Goal: Communication & Community: Answer question/provide support

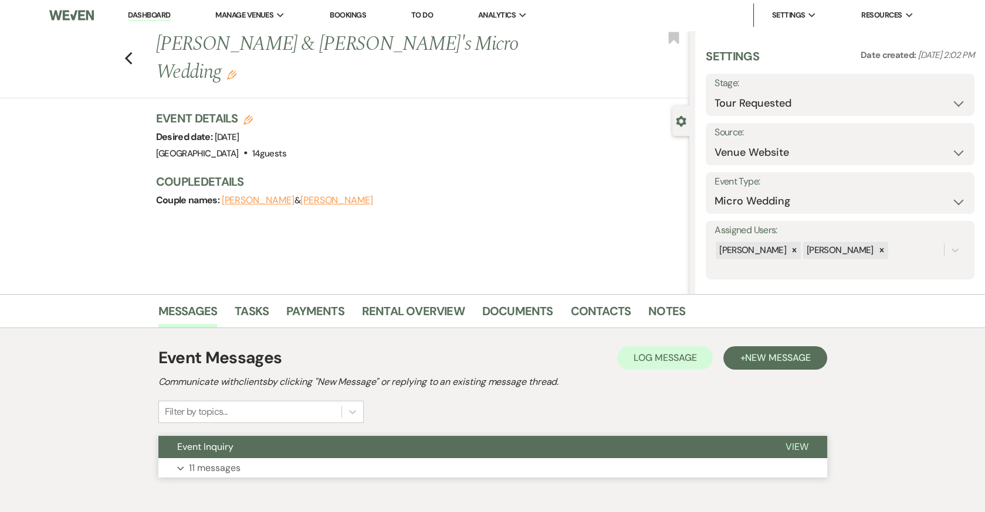
click at [215, 463] on p "11 messages" at bounding box center [215, 468] width 52 height 15
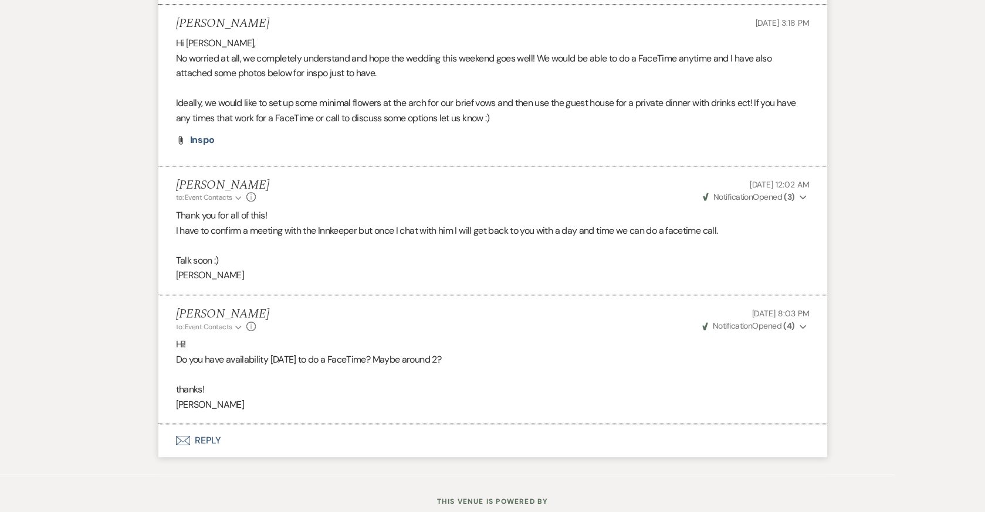
scroll to position [2196, 0]
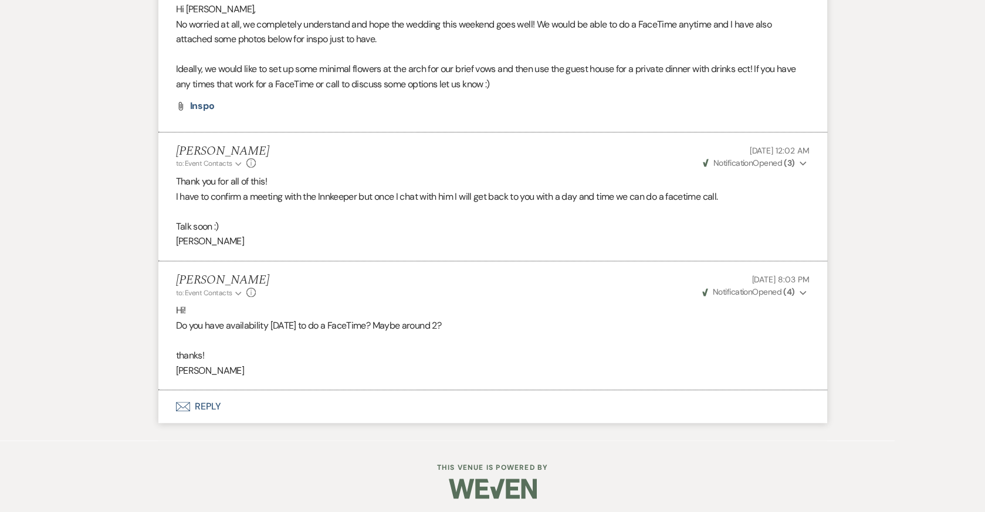
click at [204, 398] on button "Envelope Reply" at bounding box center [492, 407] width 668 height 33
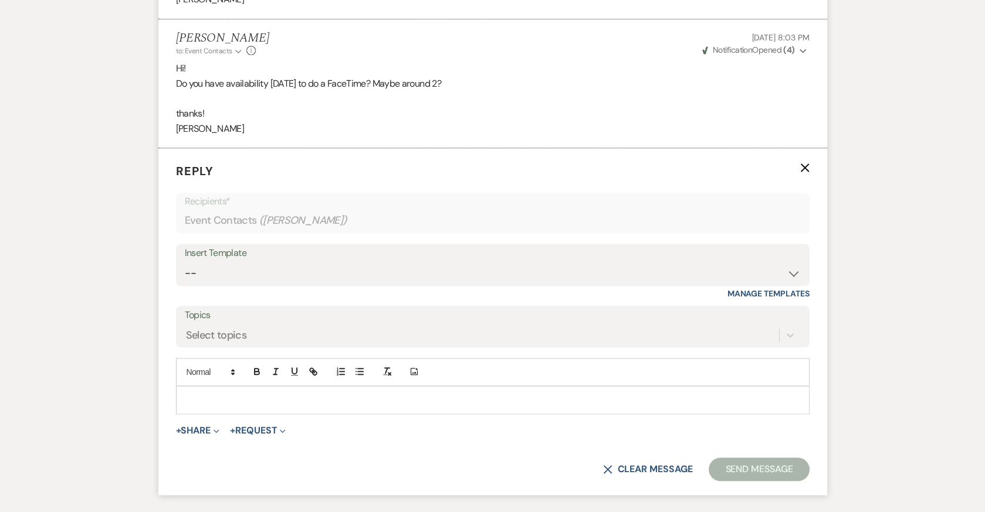
scroll to position [2523, 0]
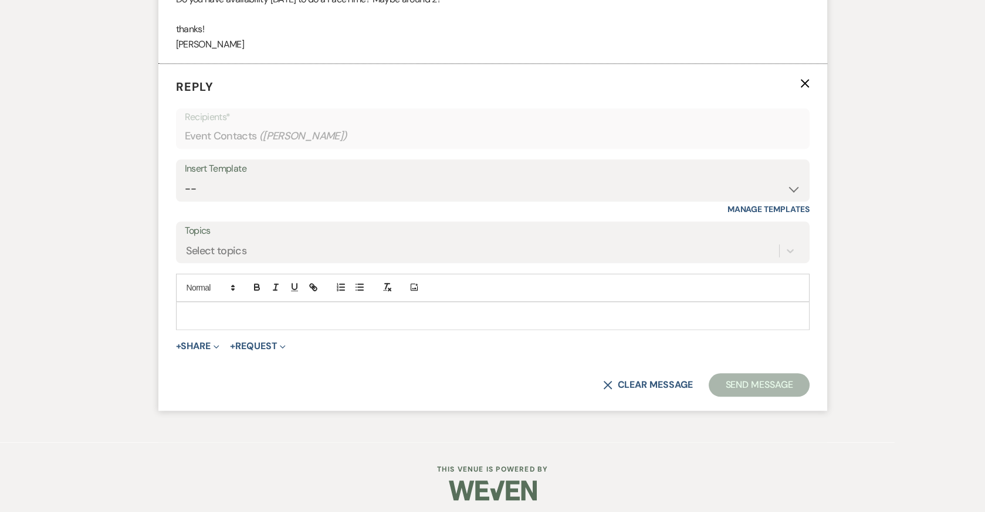
click at [296, 311] on p at bounding box center [492, 316] width 615 height 13
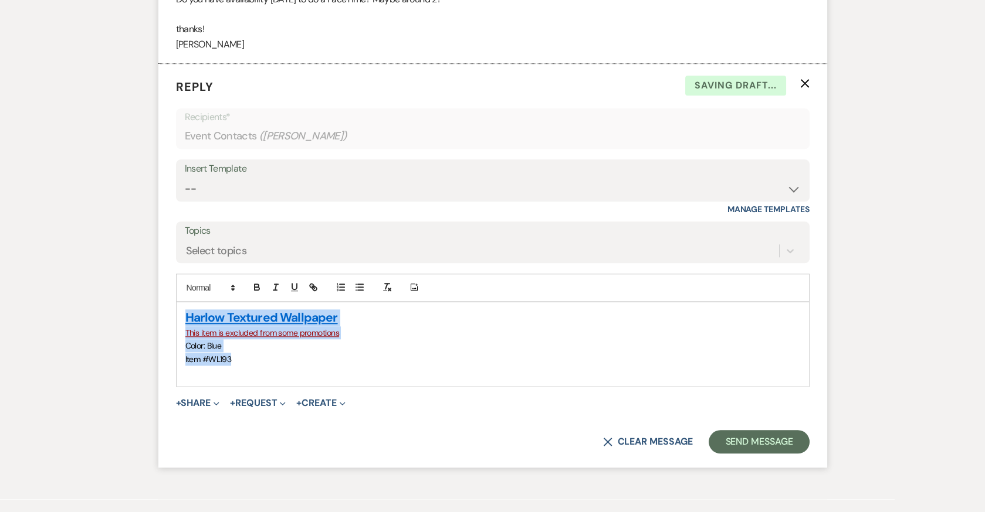
drag, startPoint x: 246, startPoint y: 353, endPoint x: 164, endPoint y: 314, distance: 90.5
click at [164, 314] on form "Reply X Saving draft... Recipients* Event Contacts ( Caitlin Lender ) Insert Te…" at bounding box center [492, 265] width 668 height 403
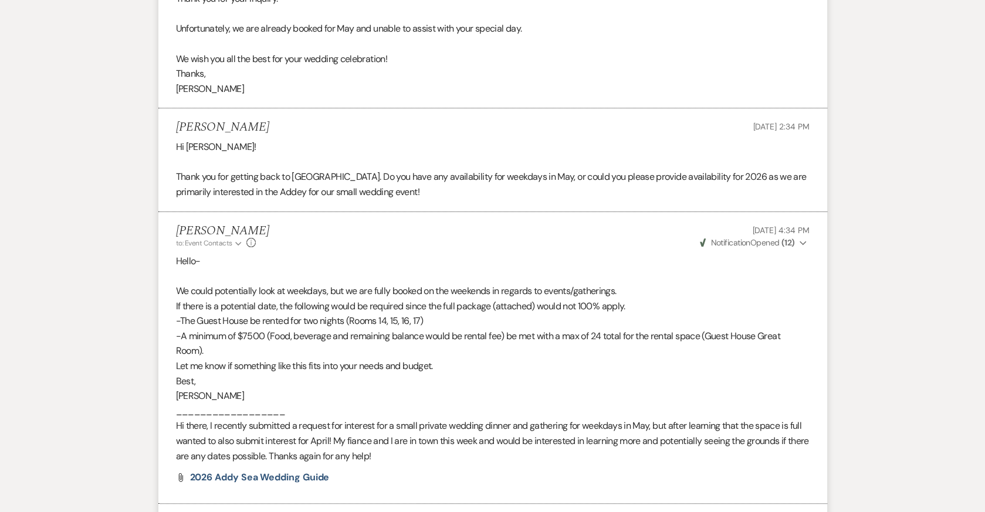
scroll to position [0, 0]
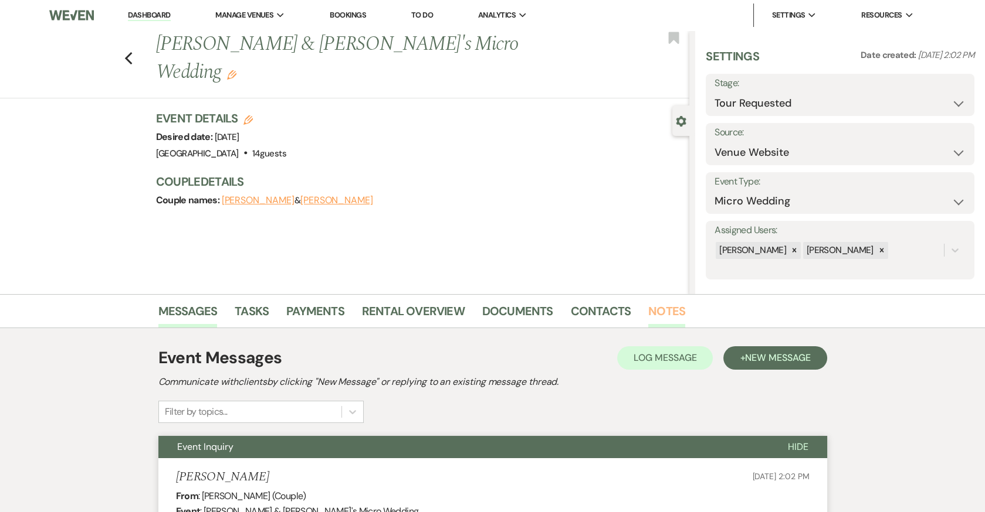
click at [660, 315] on link "Notes" at bounding box center [666, 315] width 37 height 26
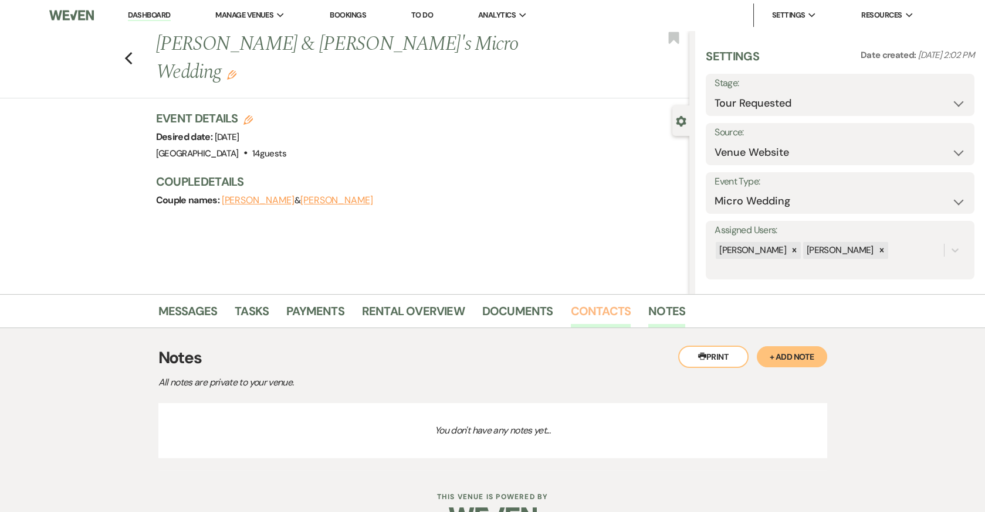
click at [622, 308] on link "Contacts" at bounding box center [601, 315] width 60 height 26
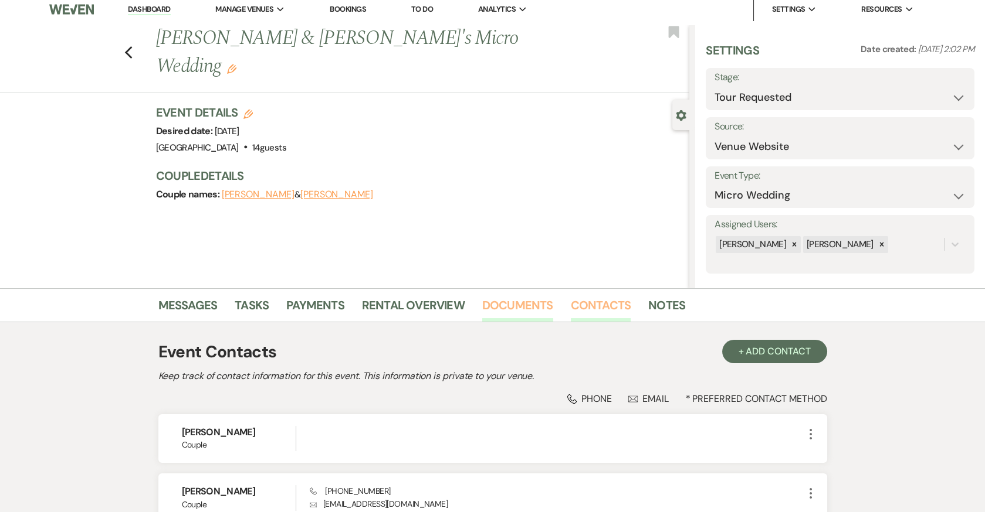
scroll to position [118, 0]
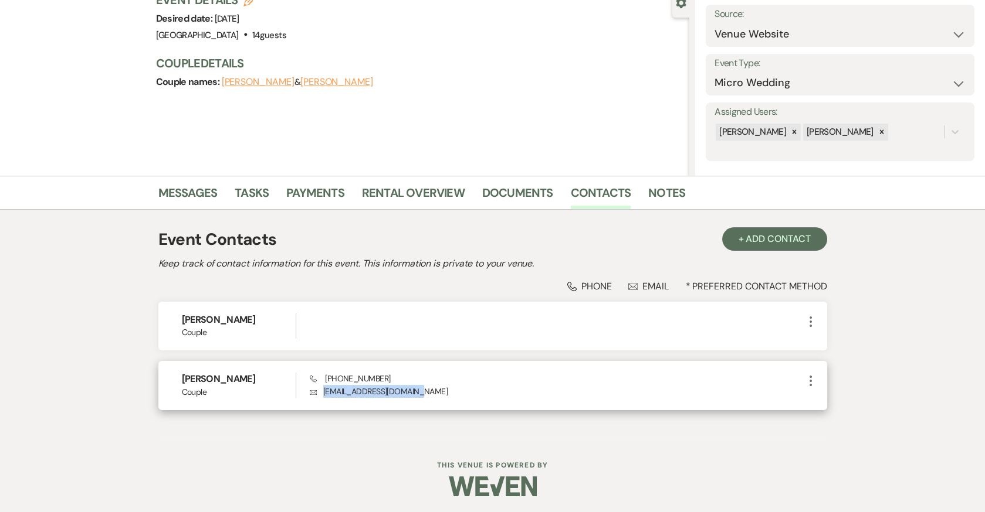
drag, startPoint x: 420, startPoint y: 389, endPoint x: 311, endPoint y: 389, distance: 108.5
click at [311, 389] on p "Envelope caitlinlender@gmail.com" at bounding box center [556, 391] width 493 height 13
copy p "caitlinlender@gmail.com"
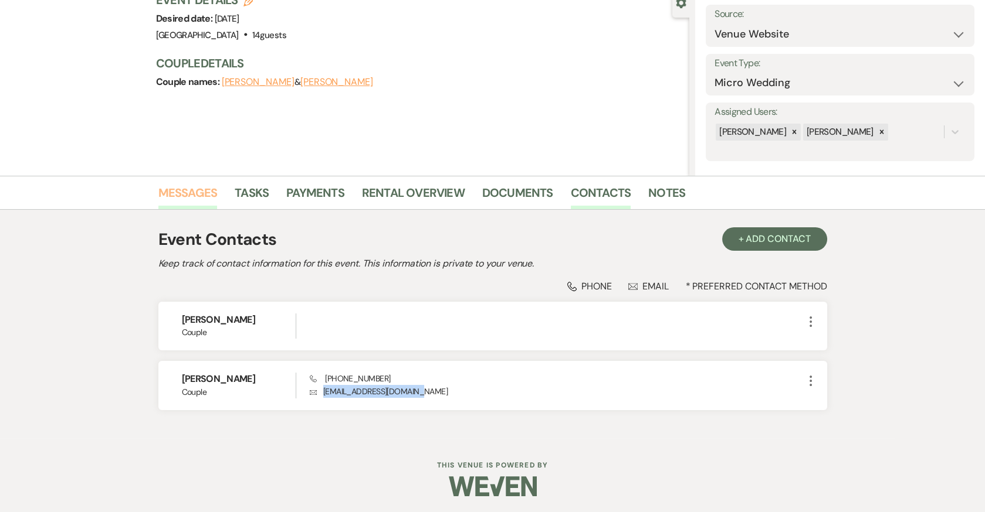
click at [186, 187] on link "Messages" at bounding box center [187, 197] width 59 height 26
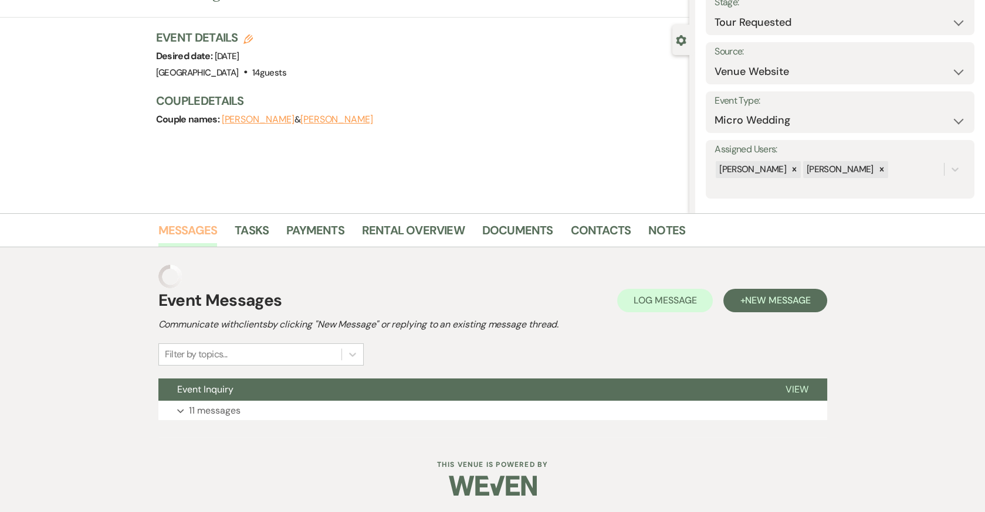
scroll to position [57, 0]
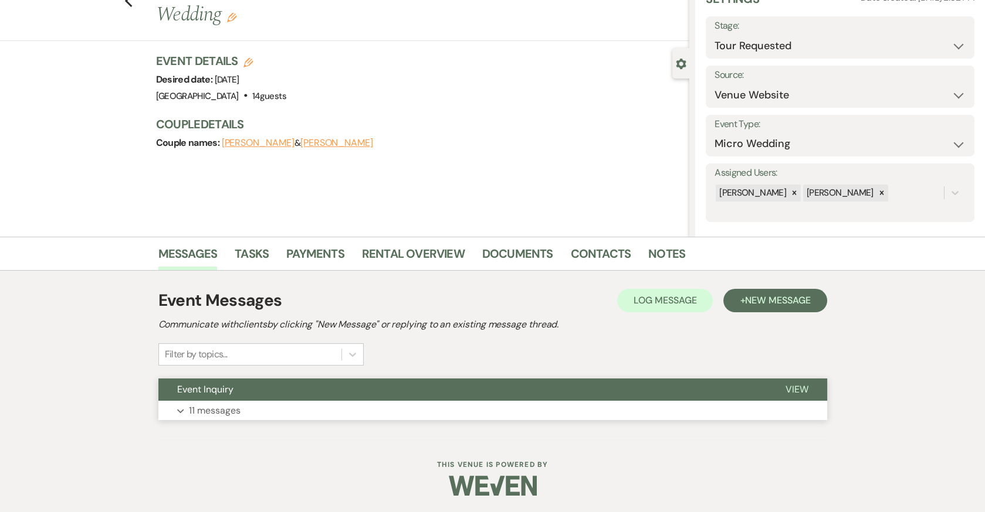
click at [229, 413] on p "11 messages" at bounding box center [215, 410] width 52 height 15
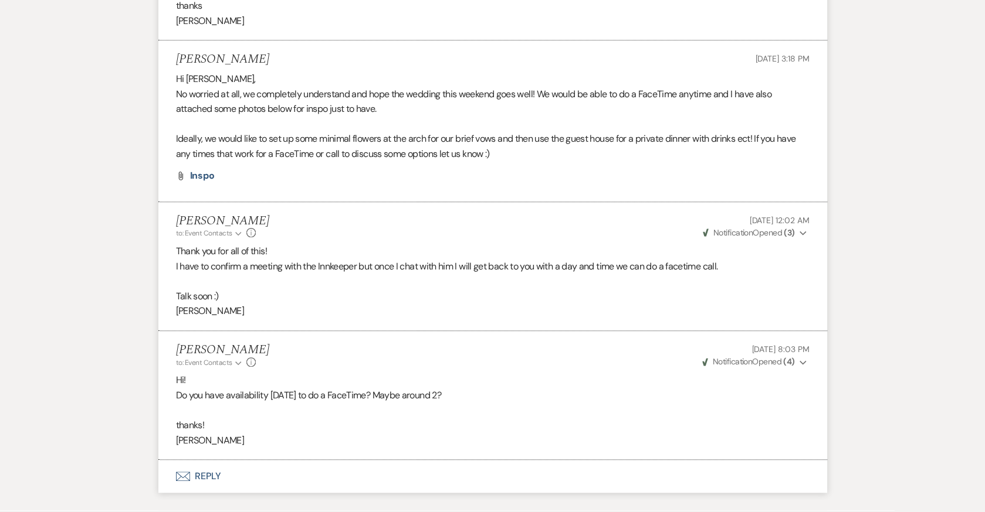
scroll to position [2196, 0]
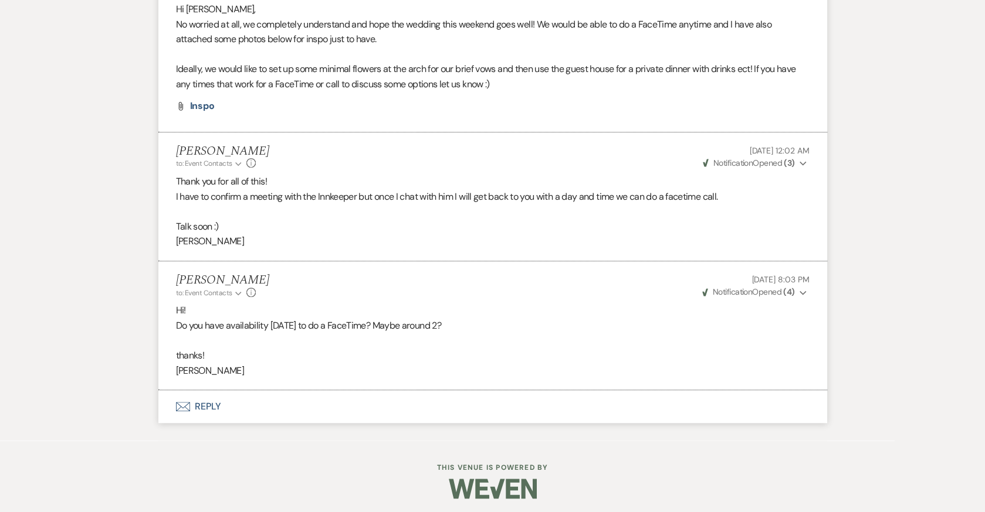
click at [206, 402] on button "Envelope Reply" at bounding box center [492, 407] width 668 height 33
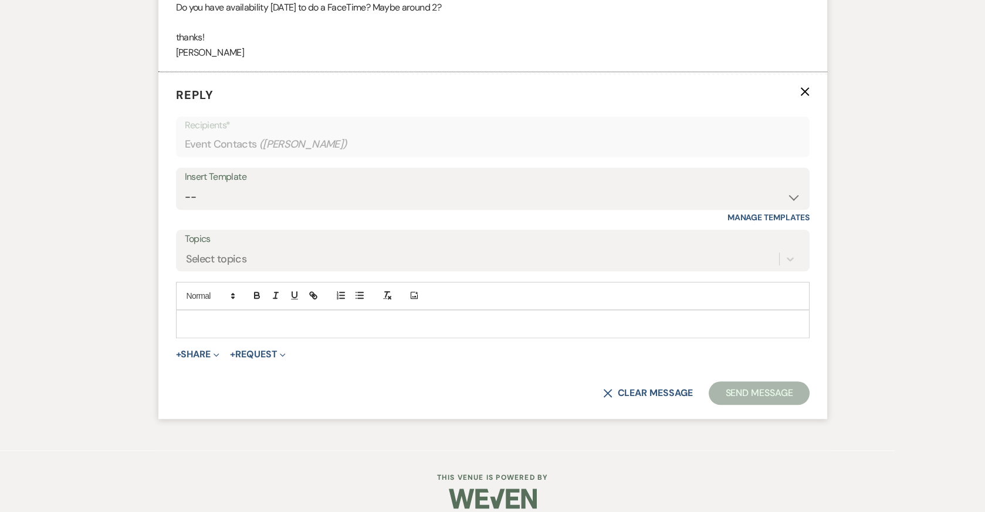
scroll to position [2523, 0]
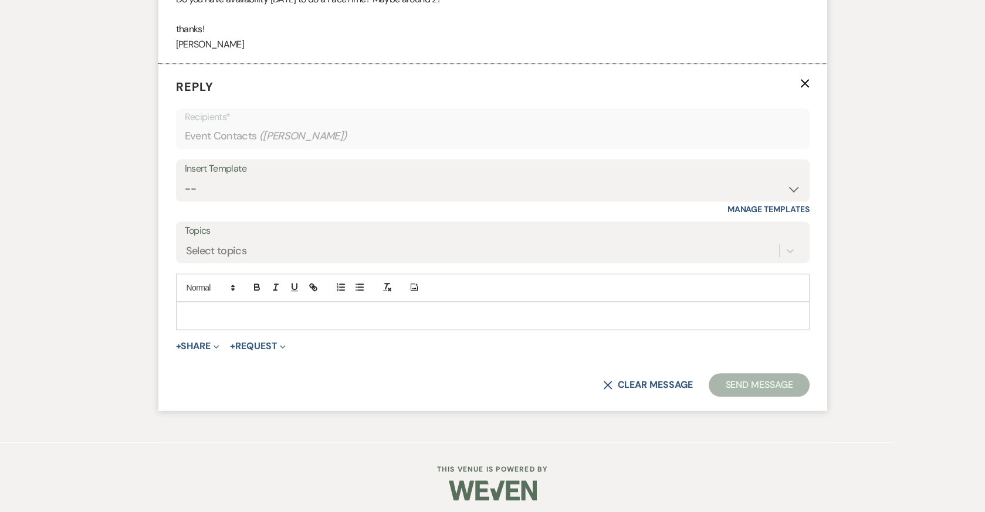
click at [259, 310] on p at bounding box center [492, 316] width 615 height 13
paste div
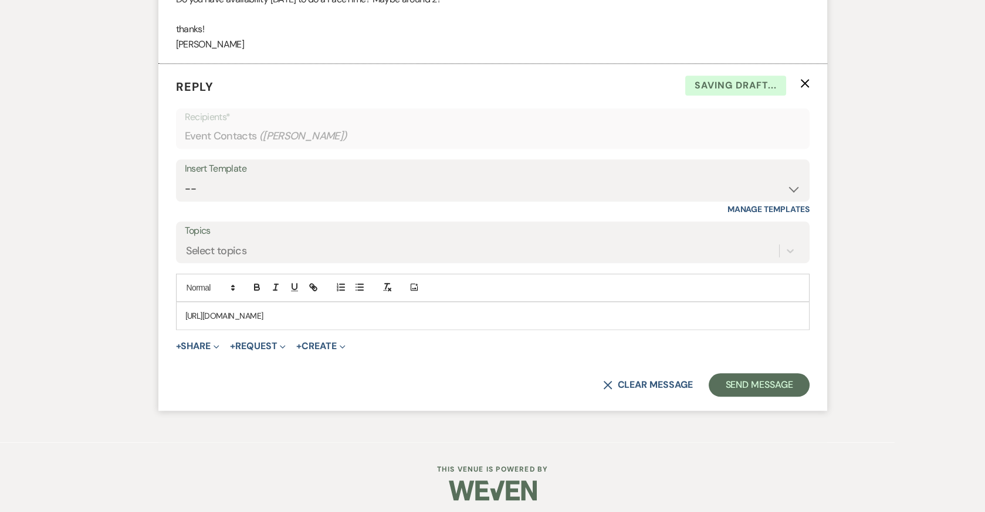
click at [185, 310] on p "https://drive.google.com/file/d/1RhX7qvx_tDggh3UdMCQjwgXlcPamUxDn/view?usp=driv…" at bounding box center [492, 316] width 615 height 13
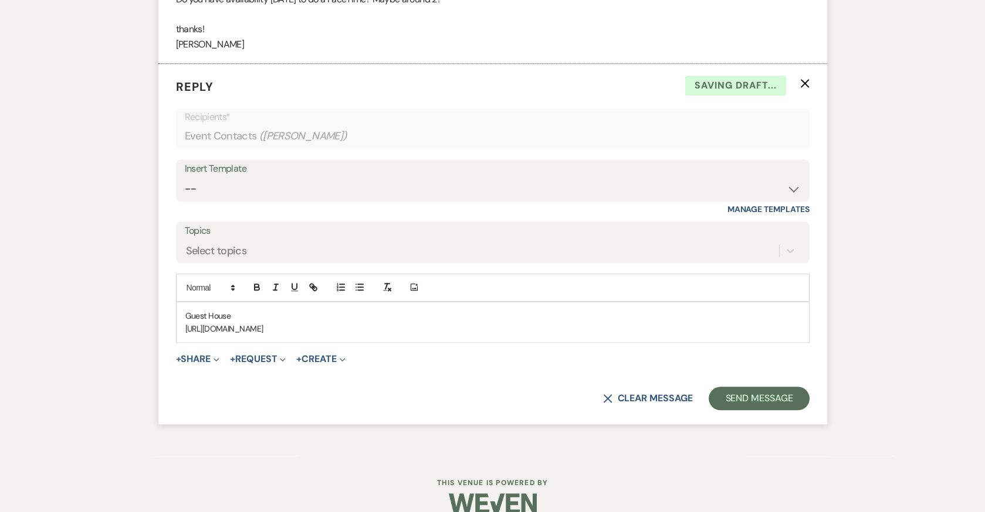
click at [517, 323] on p "https://drive.google.com/file/d/1RhX7qvx_tDggh3UdMCQjwgXlcPamUxDn/view?usp=driv…" at bounding box center [492, 329] width 615 height 13
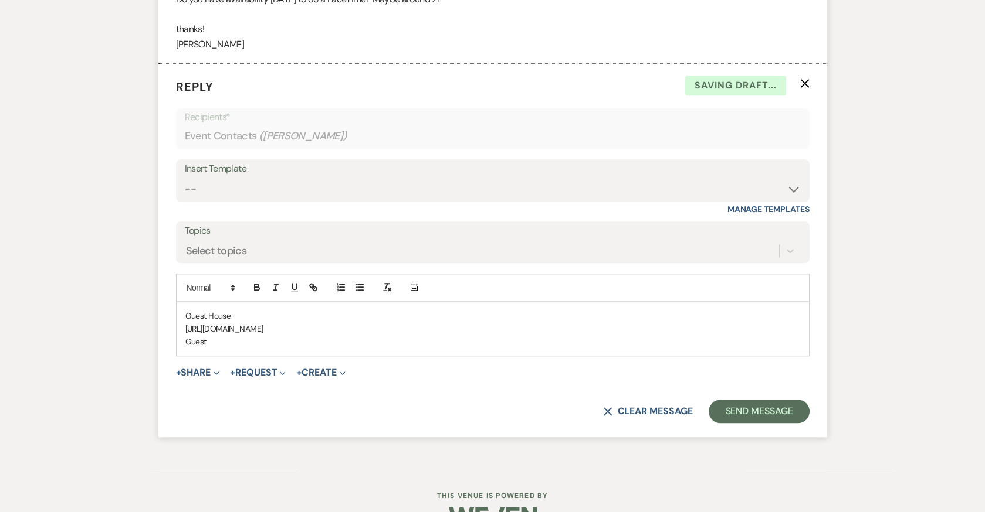
click at [186, 338] on p "Guest" at bounding box center [492, 341] width 615 height 13
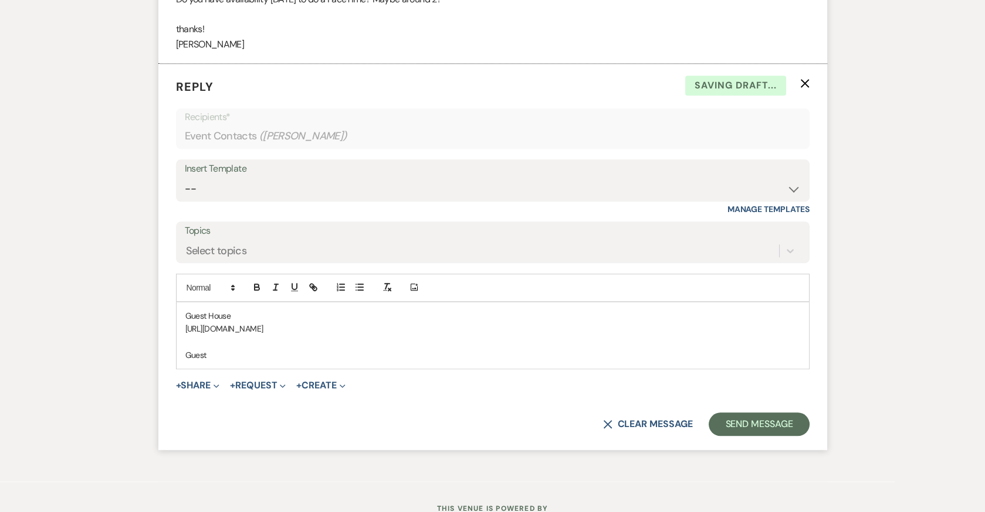
click at [218, 349] on p "Guest" at bounding box center [492, 355] width 615 height 13
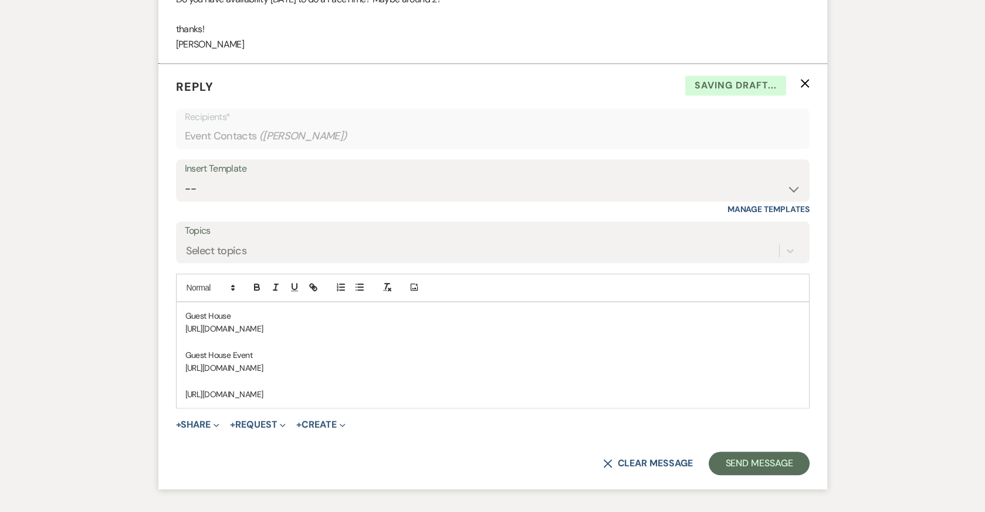
click at [205, 377] on p at bounding box center [492, 381] width 615 height 13
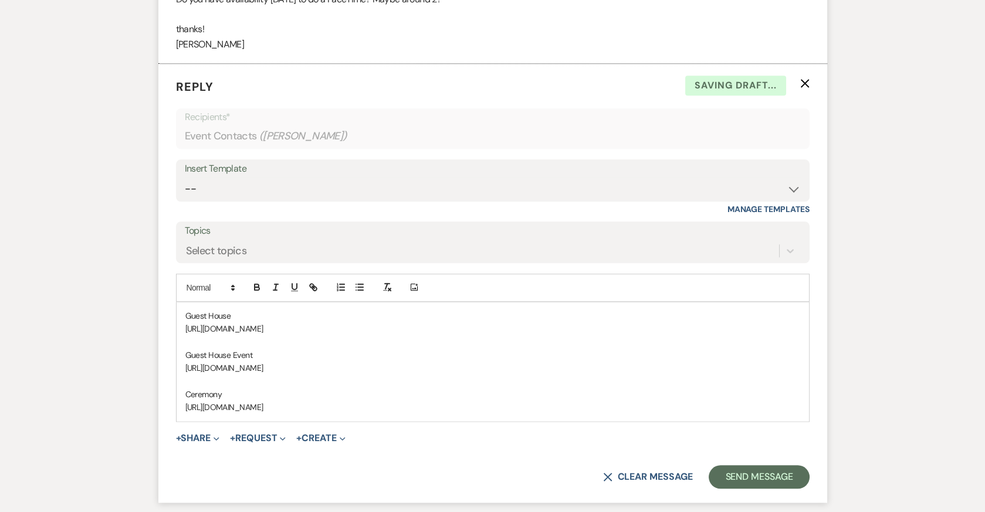
click at [542, 401] on p "https://drive.google.com/file/d/1QWPyhHdZJyja-ZWiRWwg2de065C-mFET/view?usp=driv…" at bounding box center [492, 407] width 615 height 13
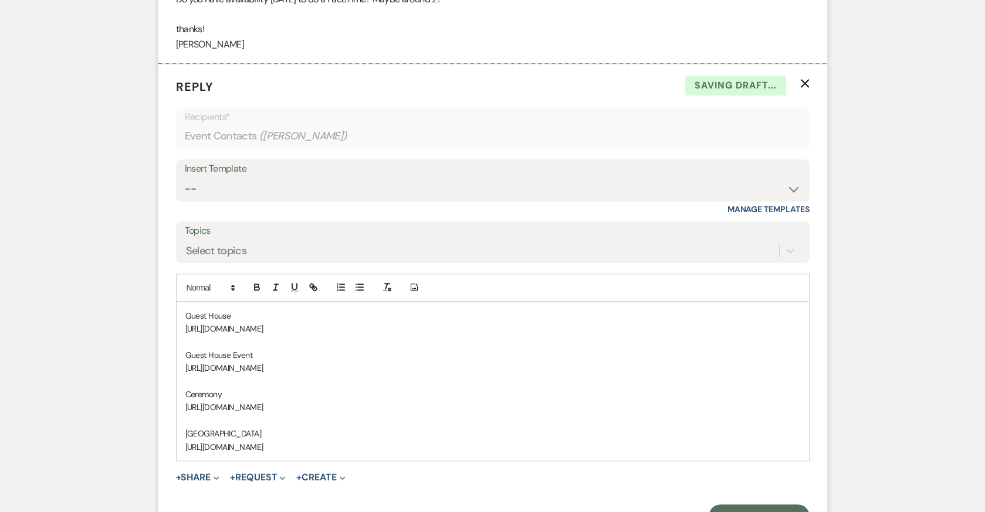
click at [521, 364] on p "https://drive.google.com/file/d/1ClvwZ7NTl4m2nGANl7UGwsE_gL4lNqdI/view?usp=driv…" at bounding box center [492, 368] width 615 height 13
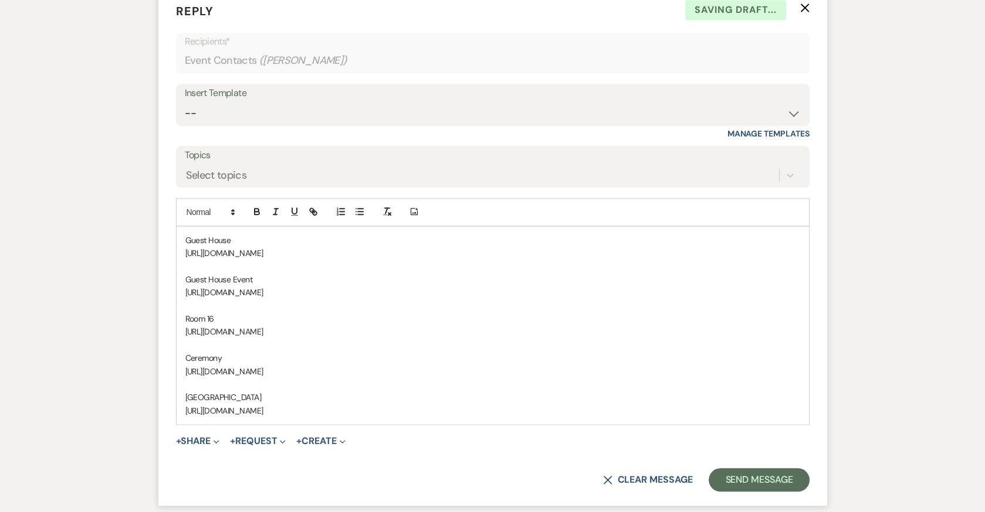
scroll to position [2604, 0]
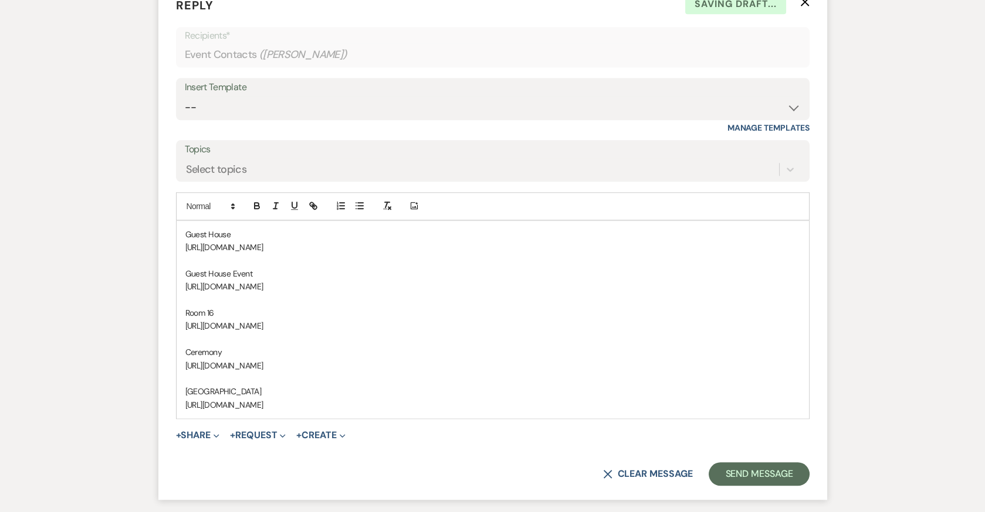
click at [515, 402] on p "https://drive.google.com/file/d/1T46gzTM3Pph1Bg4X6hpVERXUEILtH6wP/view?usp=driv…" at bounding box center [492, 405] width 615 height 13
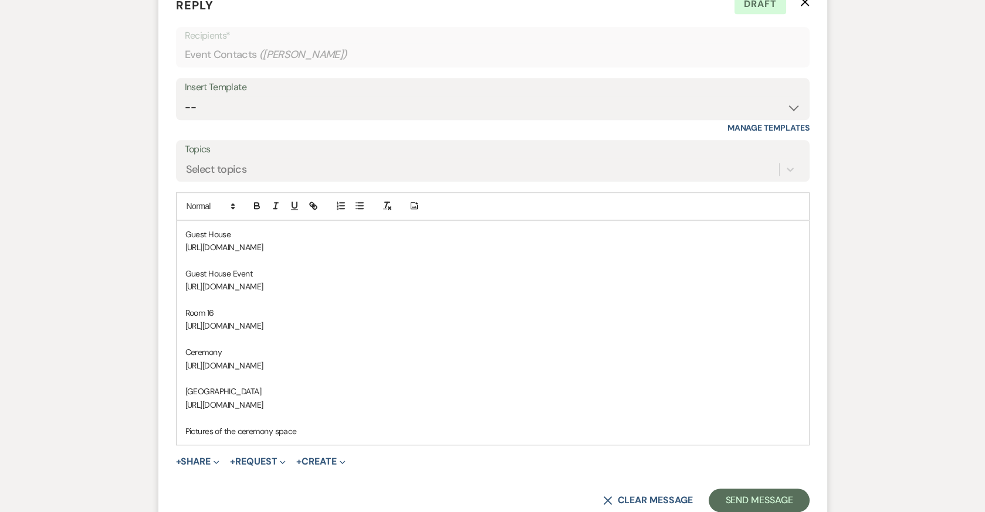
drag, startPoint x: 186, startPoint y: 229, endPoint x: 531, endPoint y: 400, distance: 384.4
click at [531, 400] on div "Guest House https://drive.google.com/file/d/1RhX7qvx_tDggh3UdMCQjwgXlcPamUxDn/v…" at bounding box center [492, 333] width 632 height 224
copy div "Guest House https://drive.google.com/file/d/1RhX7qvx_tDggh3UdMCQjwgXlcPamUxDn/v…"
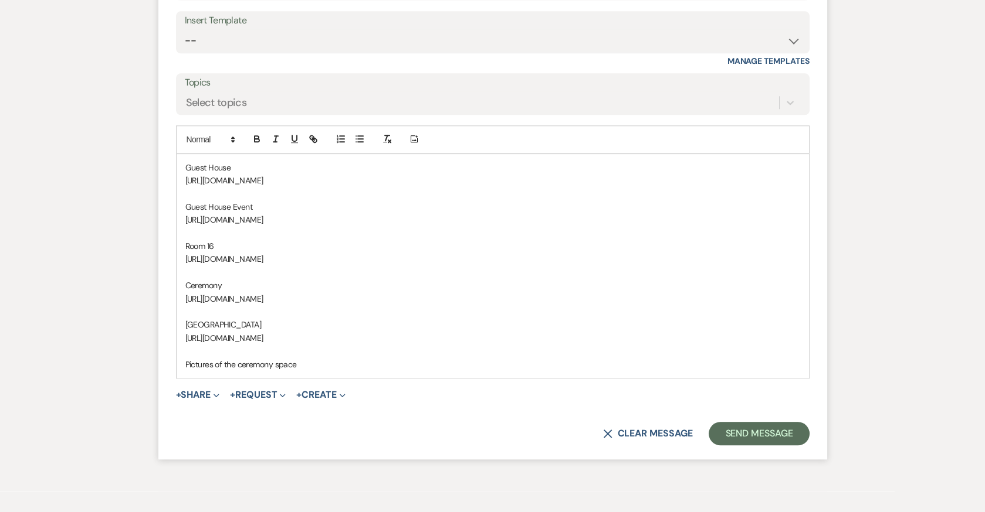
scroll to position [2675, 0]
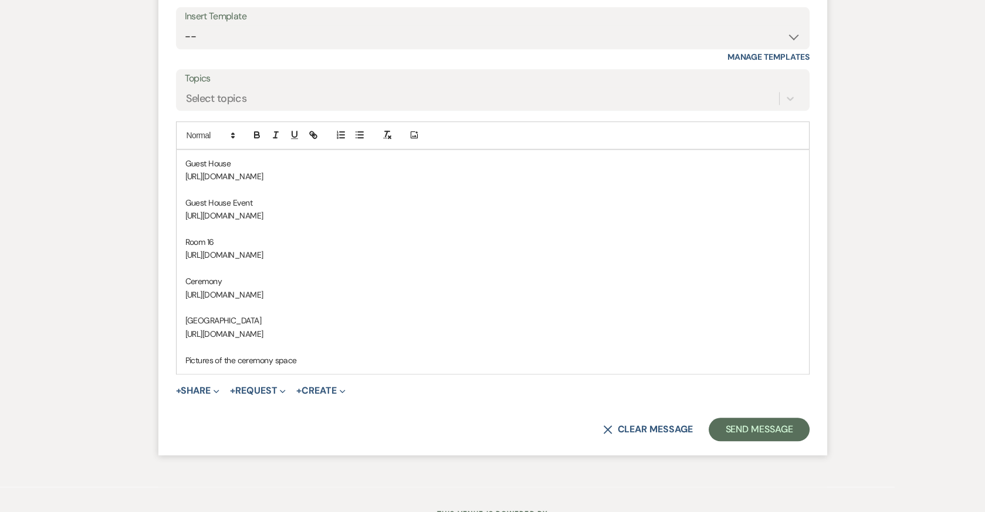
click at [305, 354] on p "Pictures of the ceremony space" at bounding box center [492, 360] width 615 height 13
drag, startPoint x: 305, startPoint y: 354, endPoint x: 139, endPoint y: 354, distance: 166.5
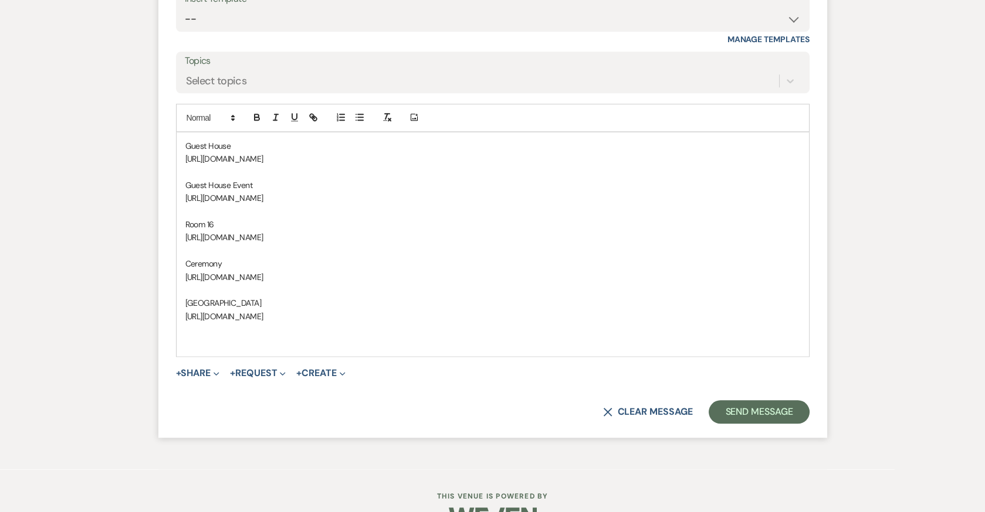
scroll to position [2691, 0]
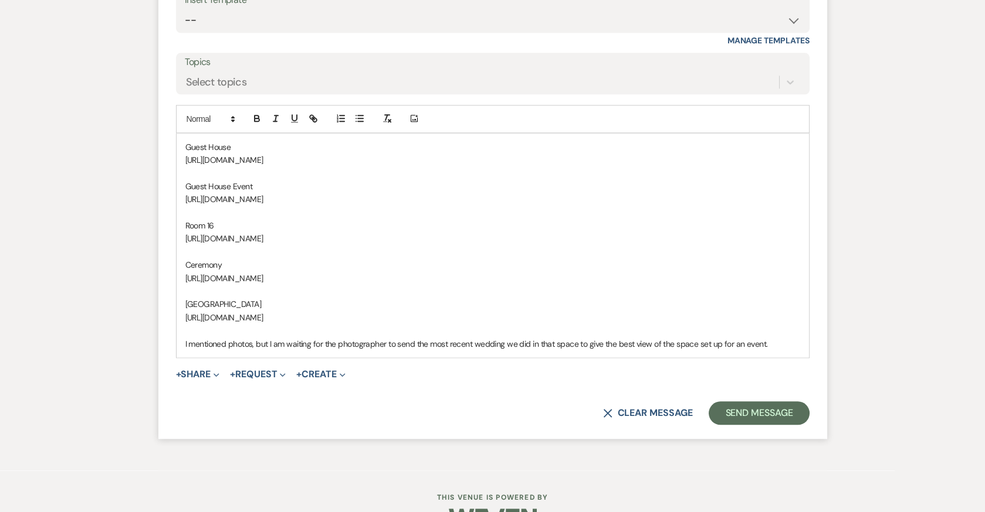
click at [184, 141] on div "Guest House https://drive.google.com/file/d/1RhX7qvx_tDggh3UdMCQjwgXlcPamUxDn/v…" at bounding box center [492, 246] width 632 height 224
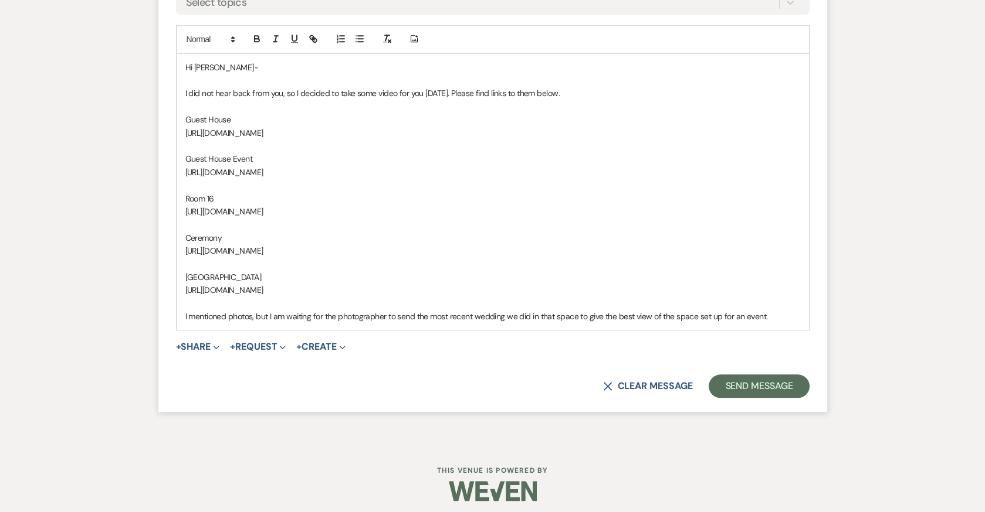
scroll to position [2772, 0]
click at [770, 311] on p "I mentioned photos, but I am waiting for the photographer to send the most rece…" at bounding box center [492, 316] width 615 height 13
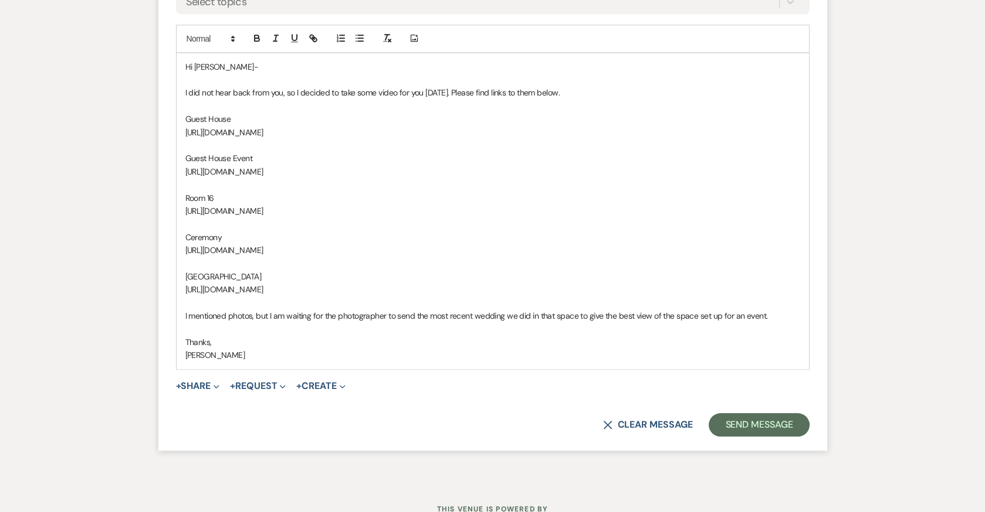
scroll to position [2784, 0]
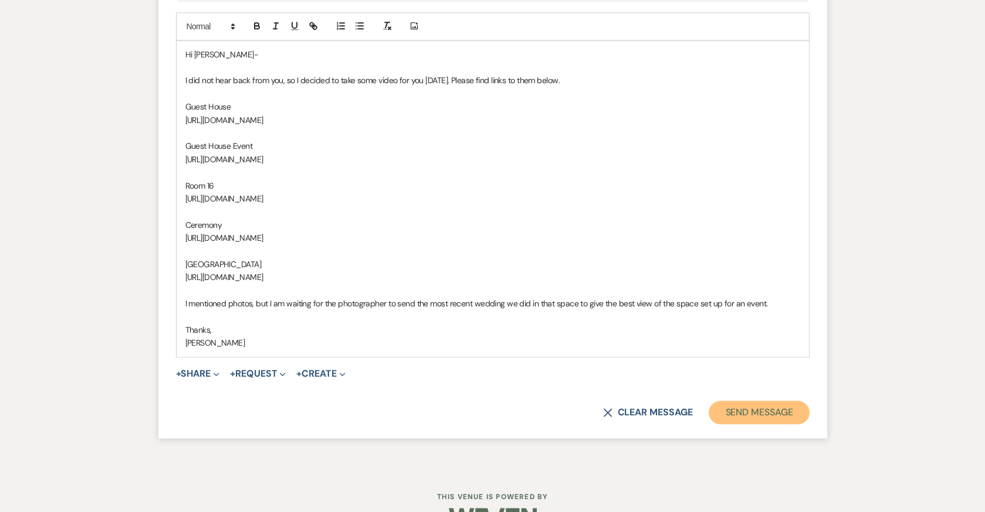
click at [759, 409] on button "Send Message" at bounding box center [758, 412] width 100 height 23
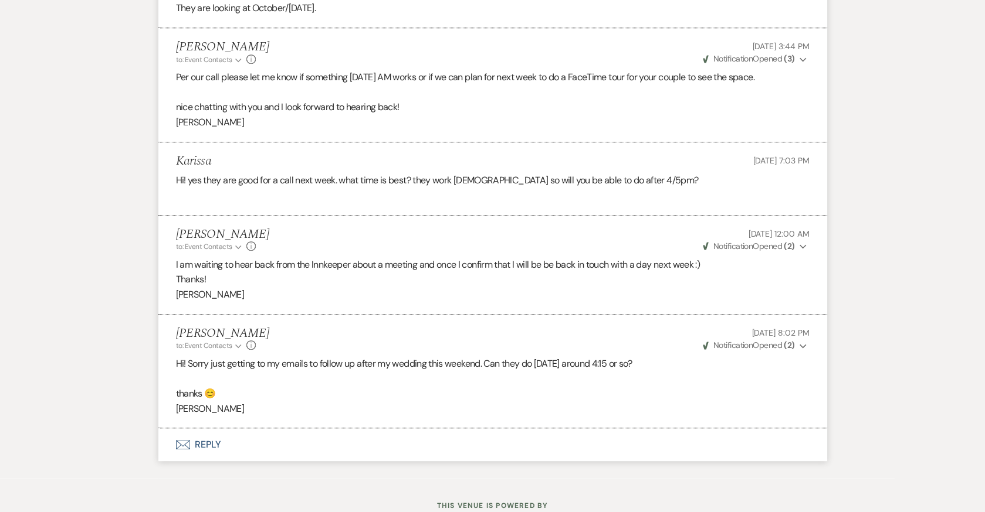
scroll to position [1610, 0]
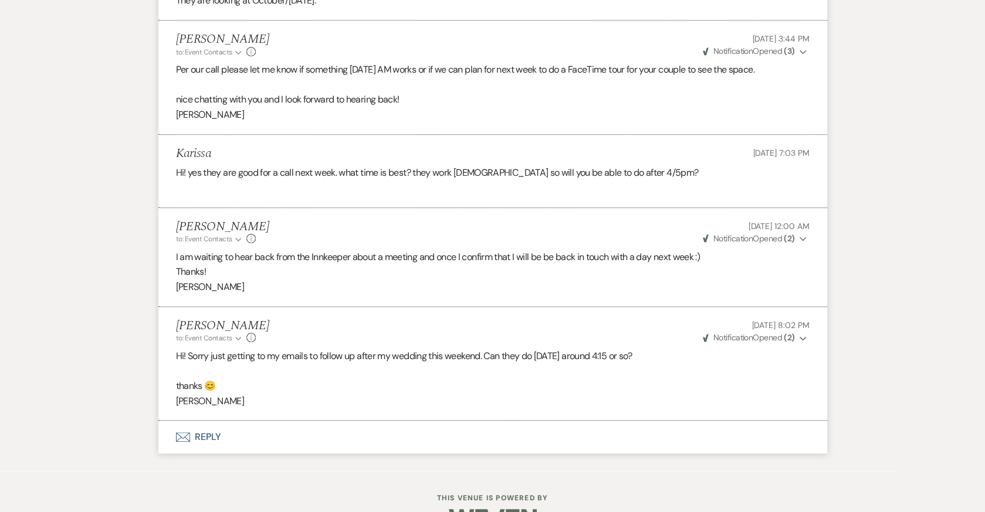
click at [206, 421] on button "Envelope Reply" at bounding box center [492, 437] width 668 height 33
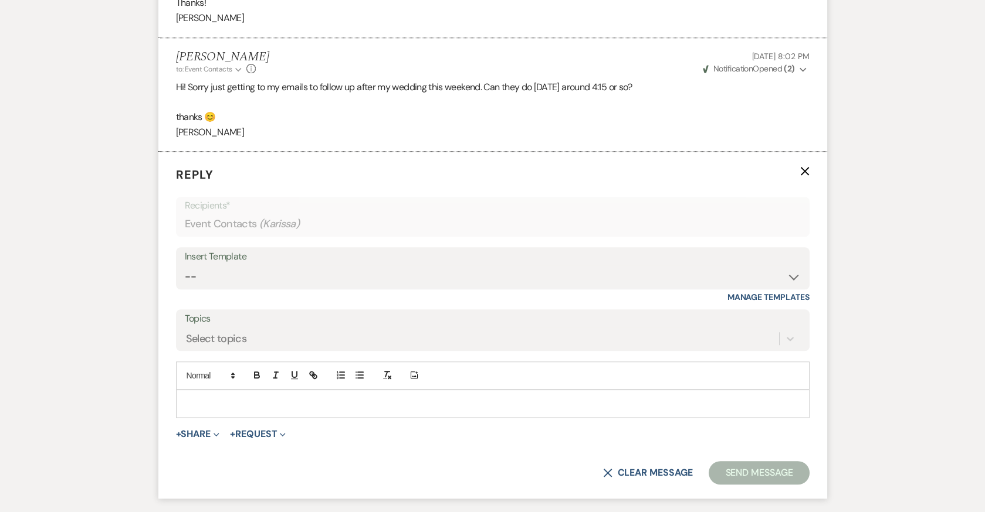
scroll to position [1937, 0]
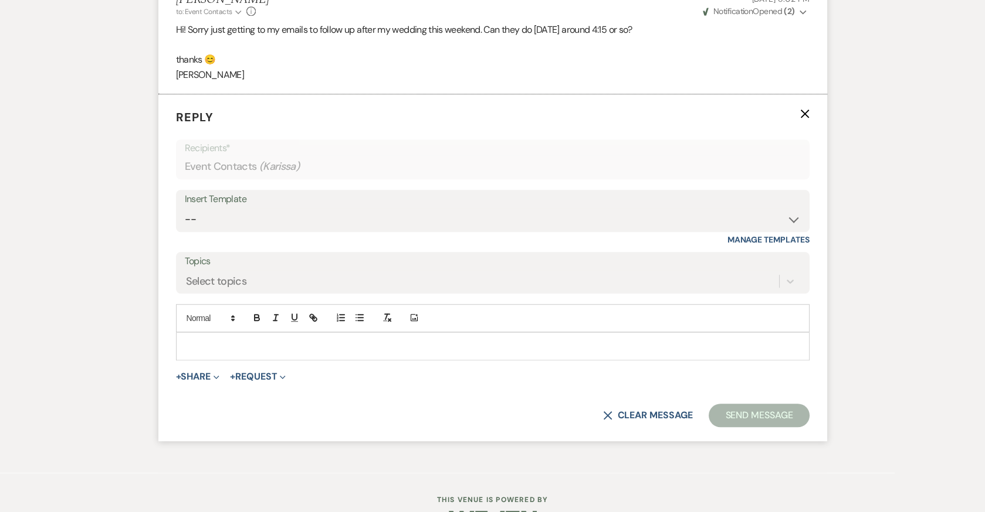
click at [221, 340] on p at bounding box center [492, 346] width 615 height 13
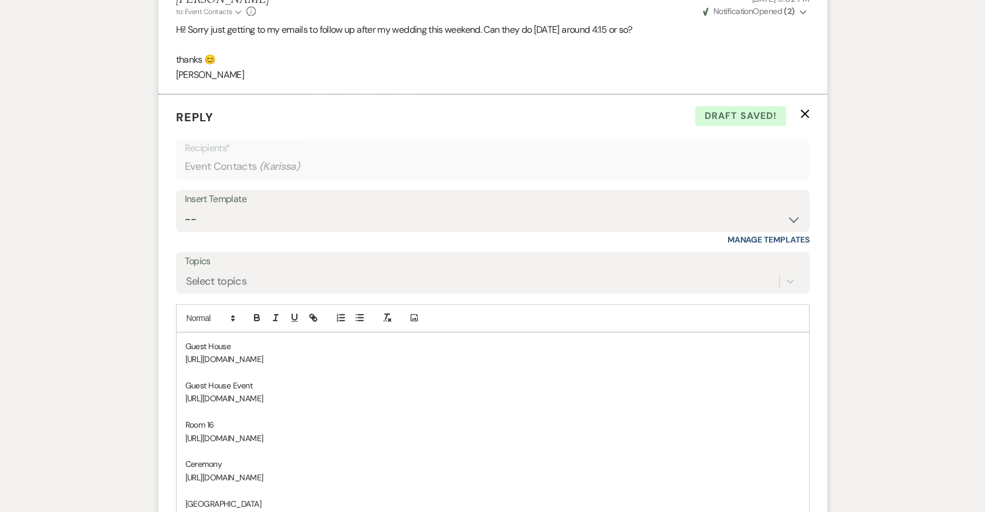
drag, startPoint x: 520, startPoint y: 368, endPoint x: 181, endPoint y: 344, distance: 339.2
click at [181, 344] on div "Guest House https://drive.google.com/file/d/1RhX7qvx_tDggh3UdMCQjwgXlcPamUxDn/v…" at bounding box center [492, 432] width 632 height 198
drag, startPoint x: 525, startPoint y: 402, endPoint x: 176, endPoint y: 399, distance: 348.9
click at [176, 399] on div "Guest House https://drive.google.com/file/d/1RhX7qvx_tDggh3UdMCQjwgXlcPamUxDn/v…" at bounding box center [492, 412] width 632 height 158
click at [185, 340] on p "Guest House" at bounding box center [492, 346] width 615 height 13
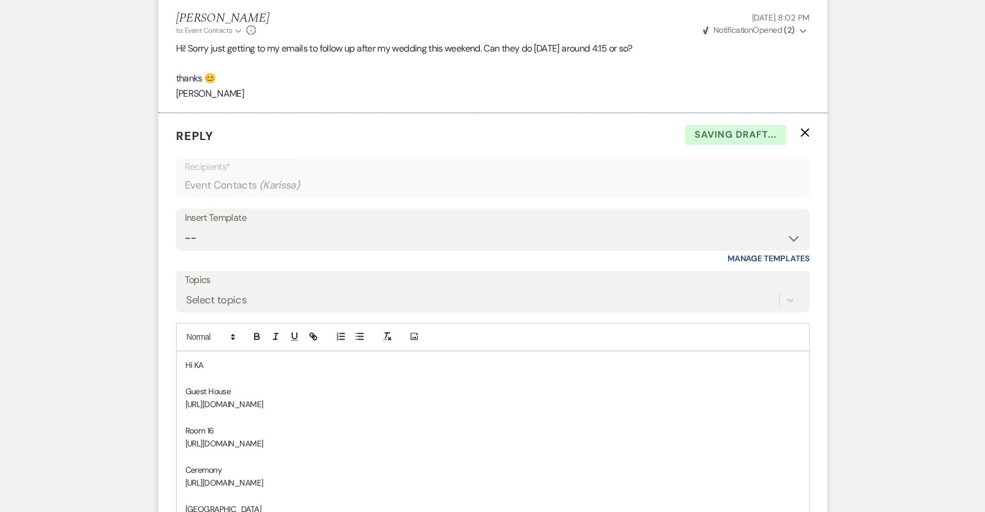
scroll to position [1920, 0]
click at [201, 357] on p "Hi KArissa" at bounding box center [492, 363] width 615 height 13
click at [245, 349] on div "Hi Karissa Guest House https://drive.google.com/file/d/1RhX7qvx_tDggh3UdMCQjwgX…" at bounding box center [492, 441] width 632 height 185
click at [227, 357] on p "Hi Karissa" at bounding box center [492, 363] width 615 height 13
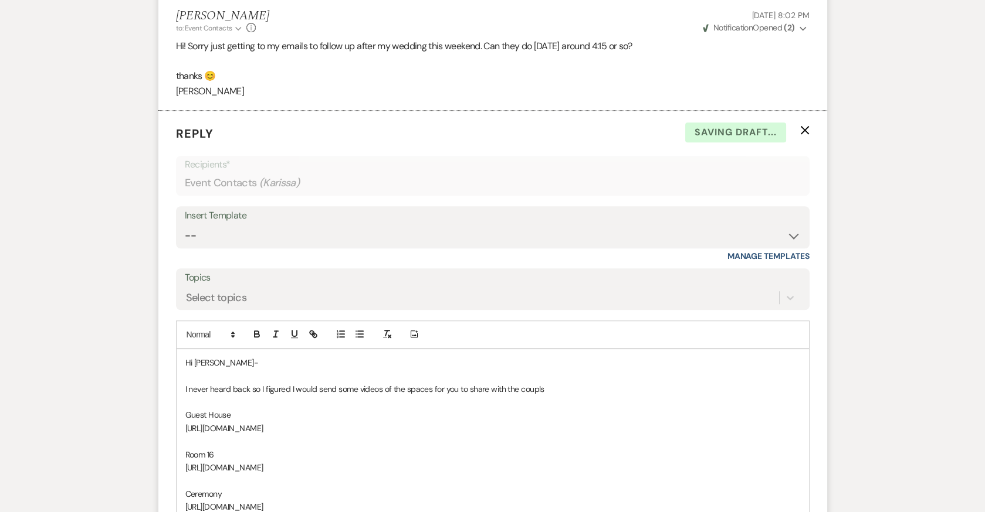
click at [380, 383] on p "I never heard back so I figured I would send some videos of the spaces for you …" at bounding box center [492, 389] width 615 height 13
click at [571, 383] on p "I never heard back so I figured I would send some videos/pictures of the spaces…" at bounding box center [492, 389] width 615 height 13
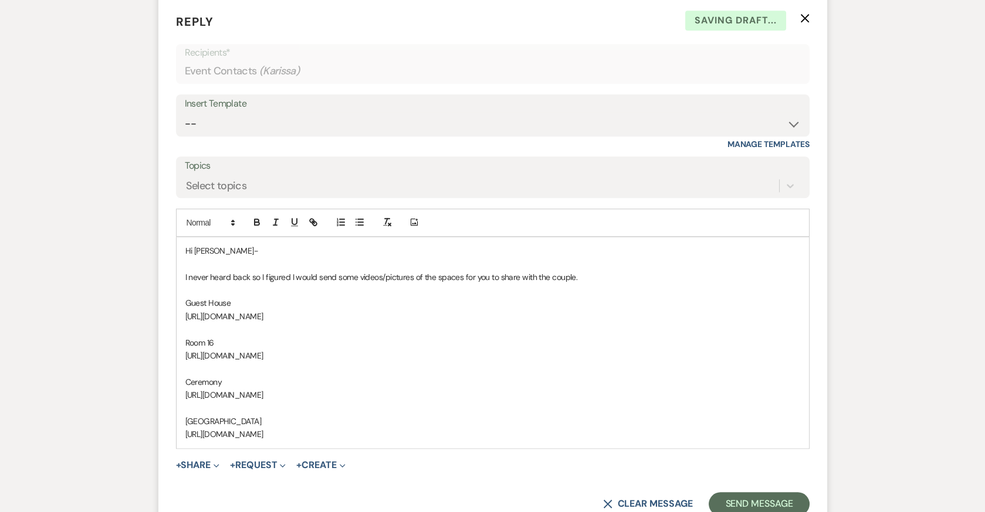
scroll to position [2121, 0]
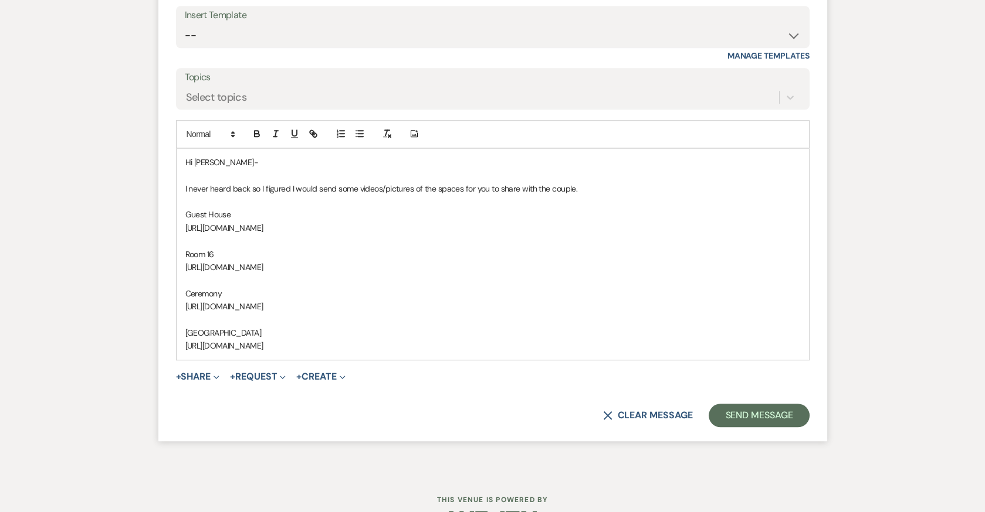
click at [248, 182] on p "I never heard back so I figured I would send some videos/pictures of the spaces…" at bounding box center [492, 188] width 615 height 13
click at [506, 340] on p "https://drive.google.com/file/d/1T46gzTM3Pph1Bg4X6hpVERXUEILtH6wP/view?usp=driv…" at bounding box center [492, 346] width 615 height 13
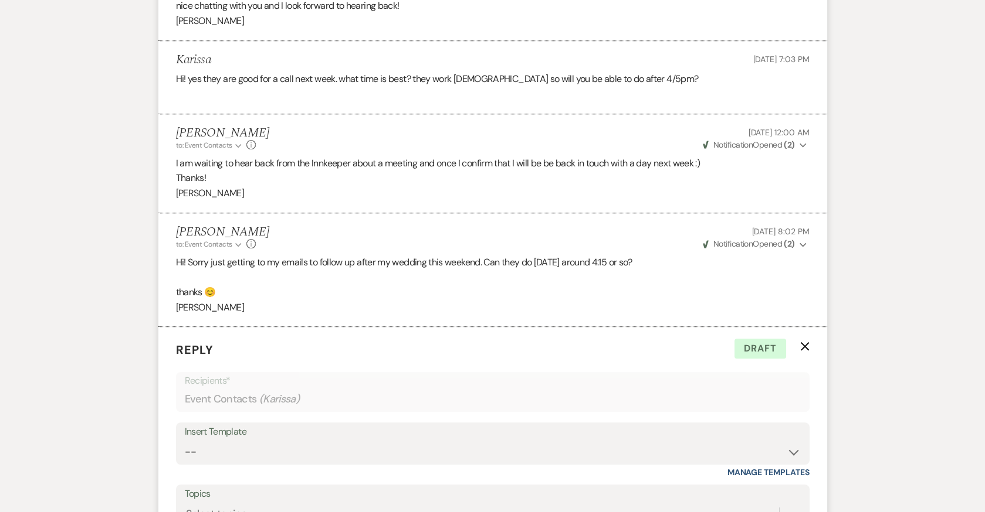
scroll to position [2200, 0]
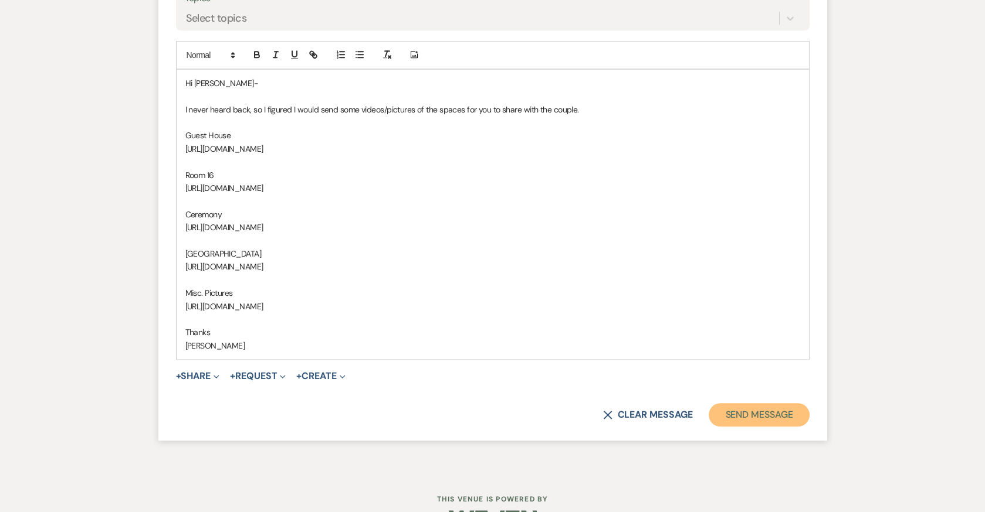
click at [763, 403] on button "Send Message" at bounding box center [758, 414] width 100 height 23
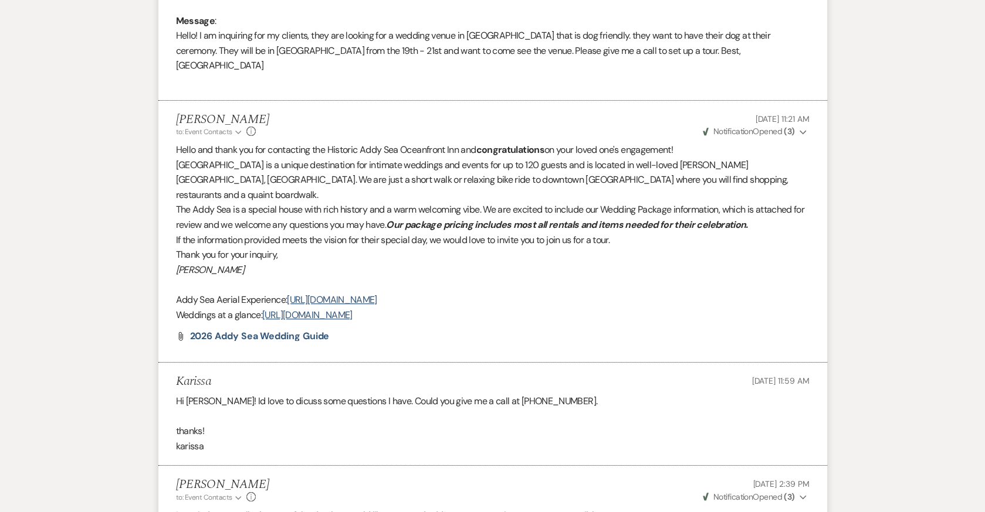
scroll to position [0, 0]
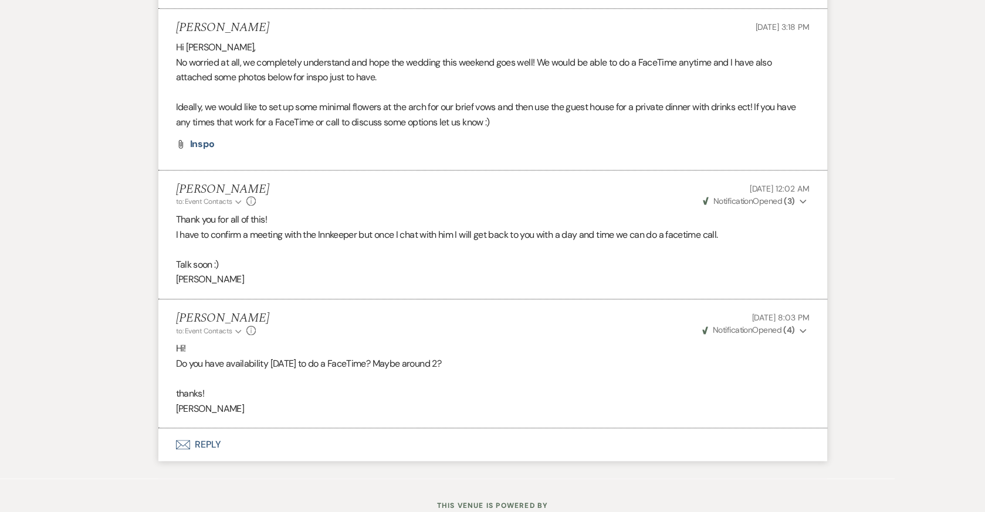
scroll to position [2196, 0]
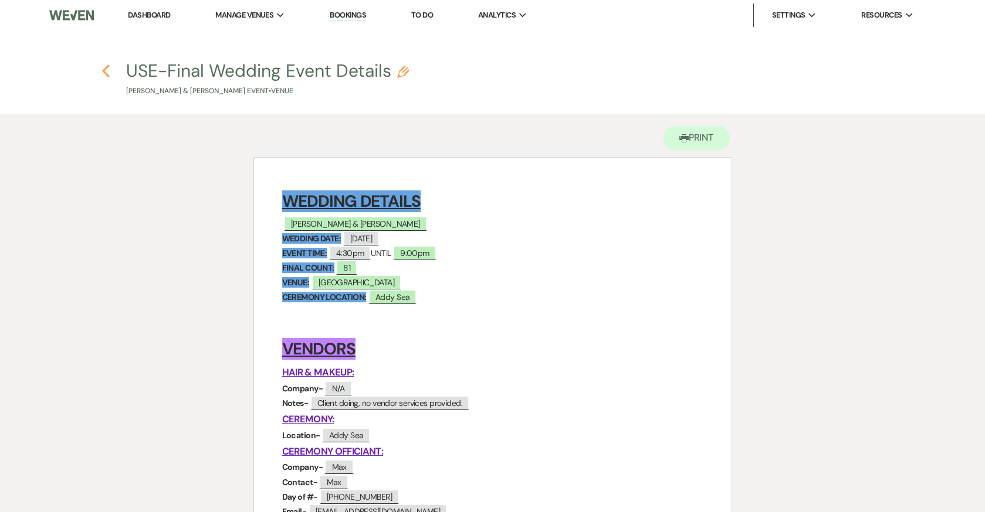
click at [110, 70] on icon "Previous" at bounding box center [105, 71] width 9 height 14
click at [104, 69] on use "button" at bounding box center [106, 71] width 8 height 13
click at [104, 74] on icon "Previous" at bounding box center [105, 71] width 9 height 14
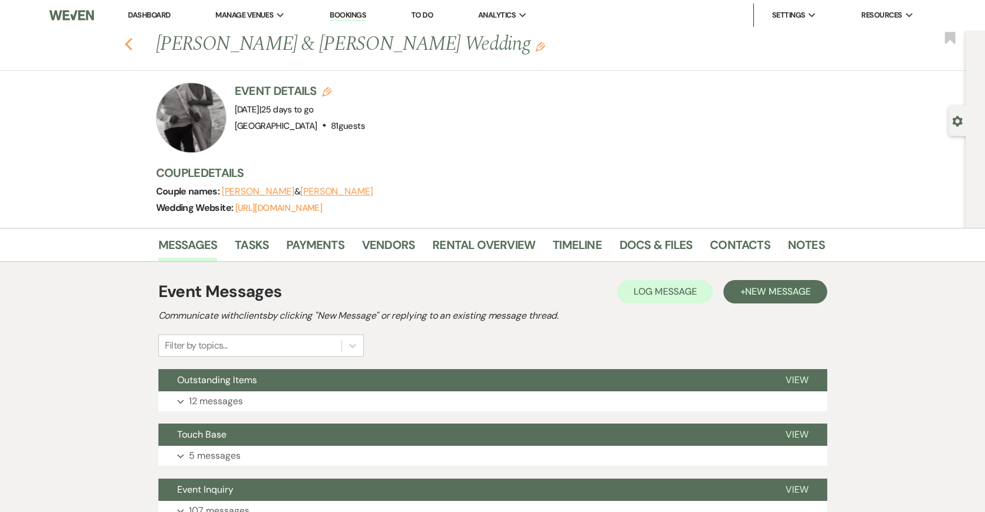
click at [128, 40] on use "button" at bounding box center [128, 44] width 8 height 13
click at [125, 39] on icon "Previous" at bounding box center [128, 45] width 9 height 14
click at [161, 10] on link "Dashboard" at bounding box center [149, 15] width 42 height 10
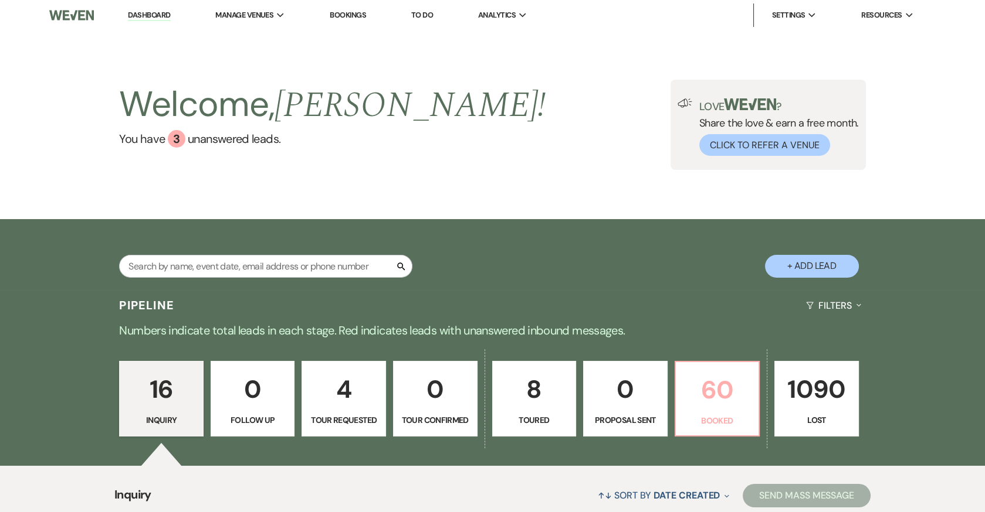
click at [720, 410] on link "60 Booked" at bounding box center [717, 399] width 86 height 76
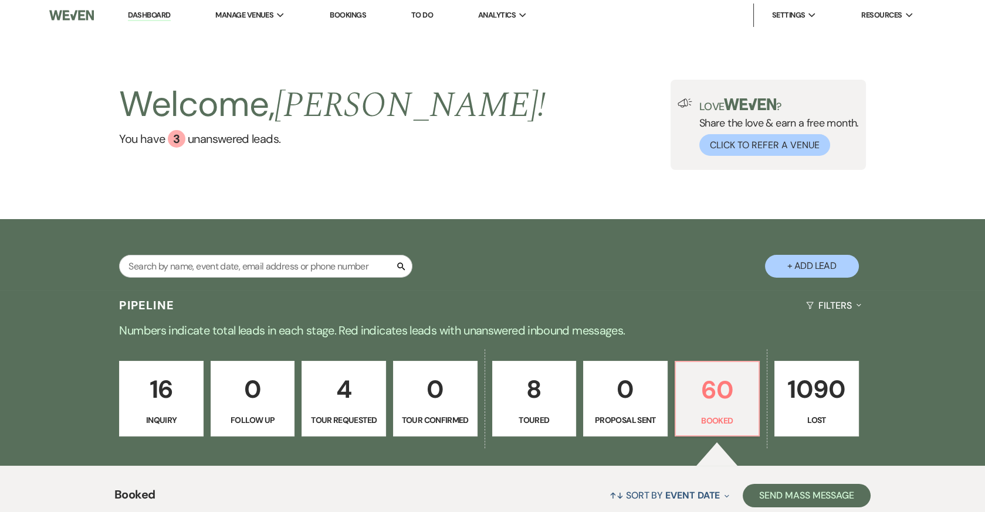
click at [349, 391] on p "4" at bounding box center [343, 389] width 69 height 39
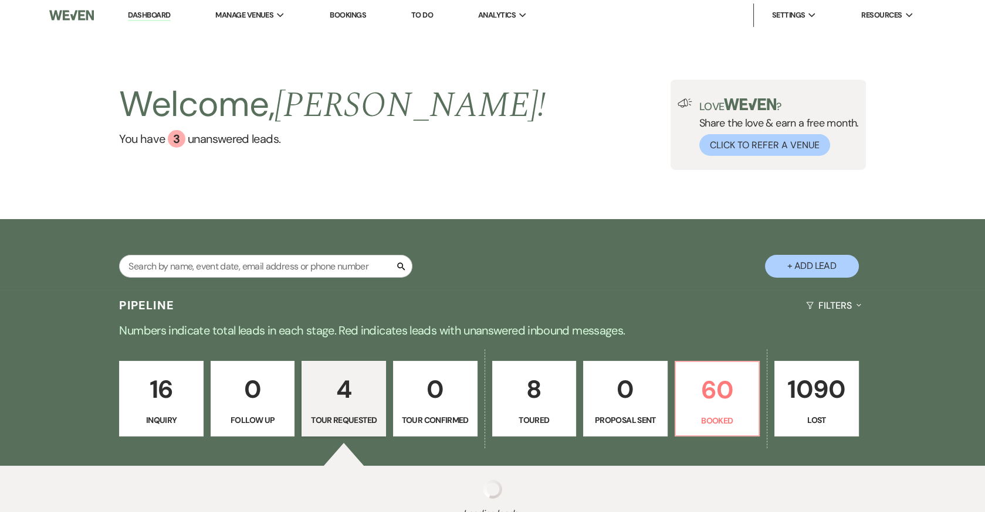
select select "2"
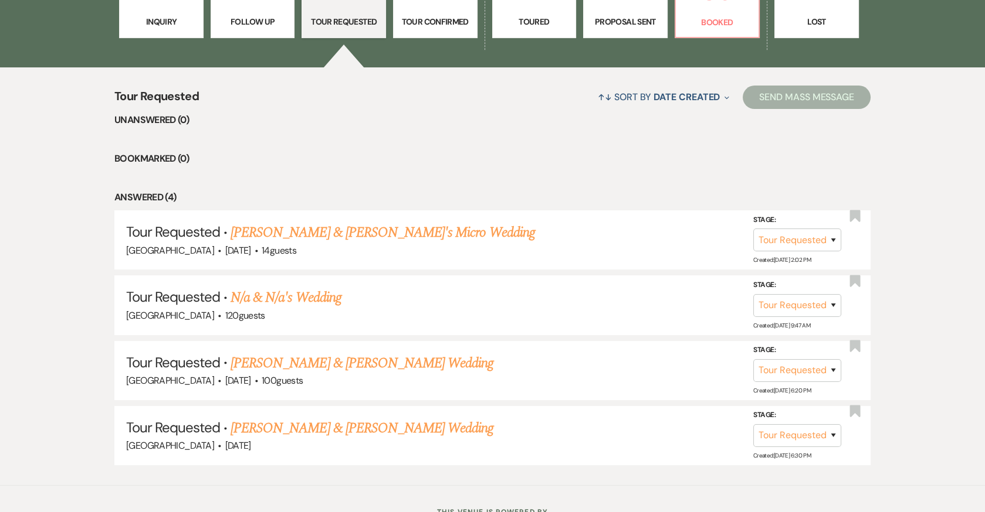
scroll to position [412, 0]
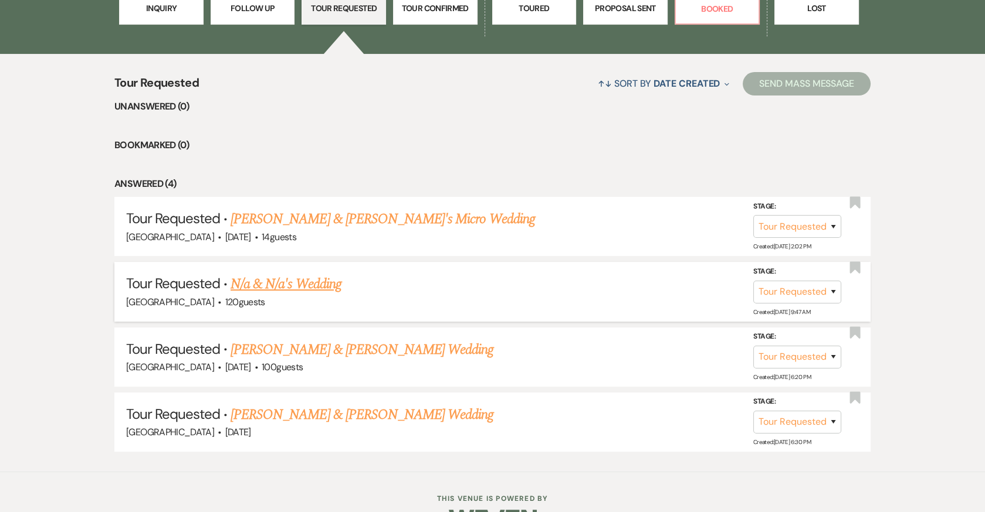
click at [320, 280] on link "N/a & N/a's Wedding" at bounding box center [285, 284] width 111 height 21
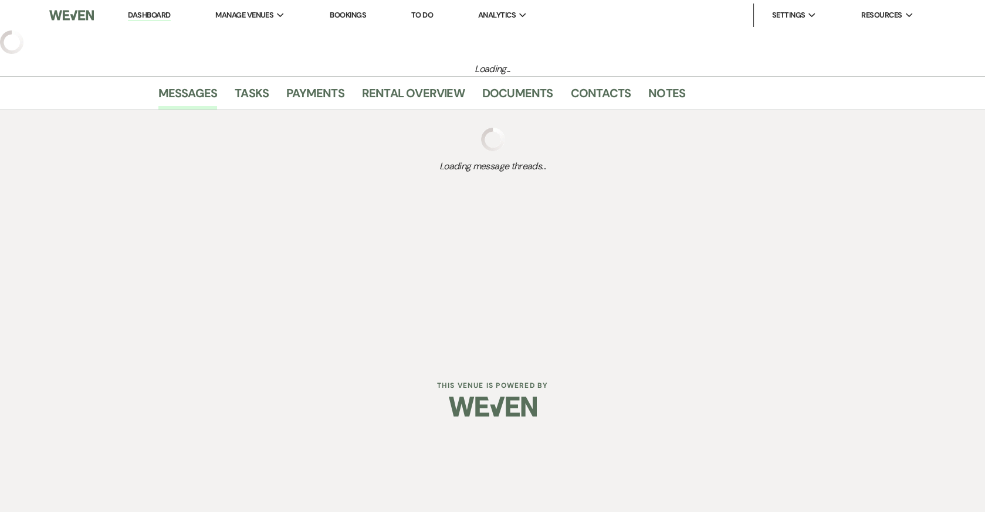
select select "2"
select select "5"
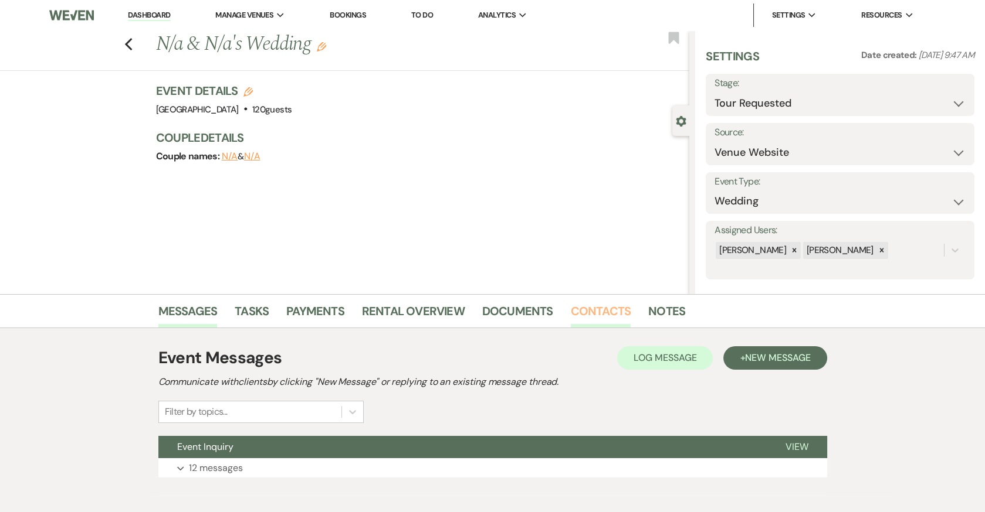
click at [596, 307] on link "Contacts" at bounding box center [601, 315] width 60 height 26
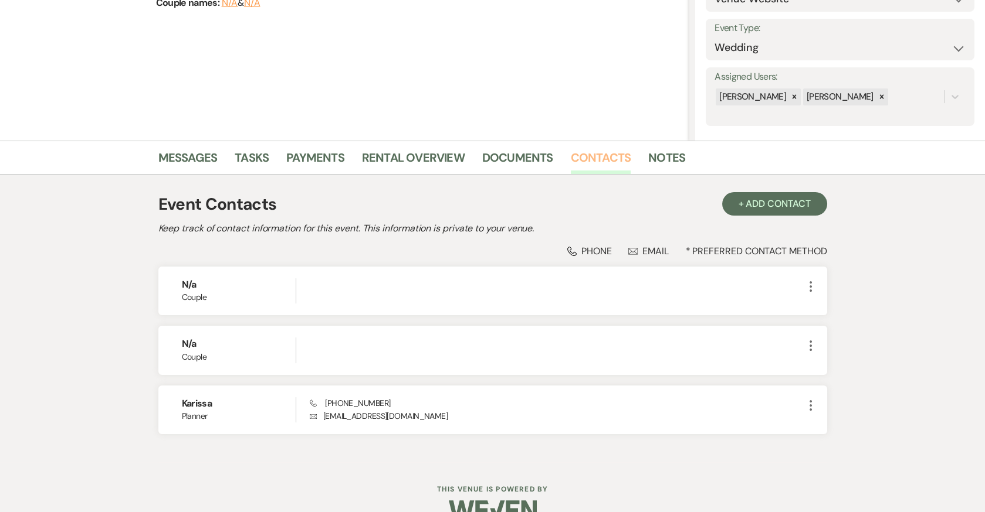
scroll to position [153, 0]
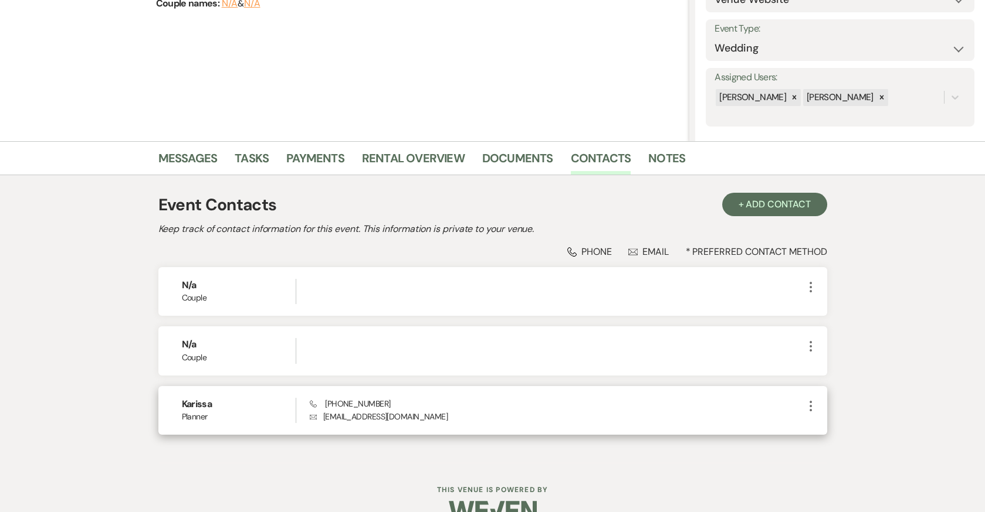
drag, startPoint x: 448, startPoint y: 416, endPoint x: 324, endPoint y: 416, distance: 124.3
click at [324, 416] on p "Envelope [EMAIL_ADDRESS][DOMAIN_NAME]" at bounding box center [556, 416] width 493 height 13
copy p "[EMAIL_ADDRESS][DOMAIN_NAME]"
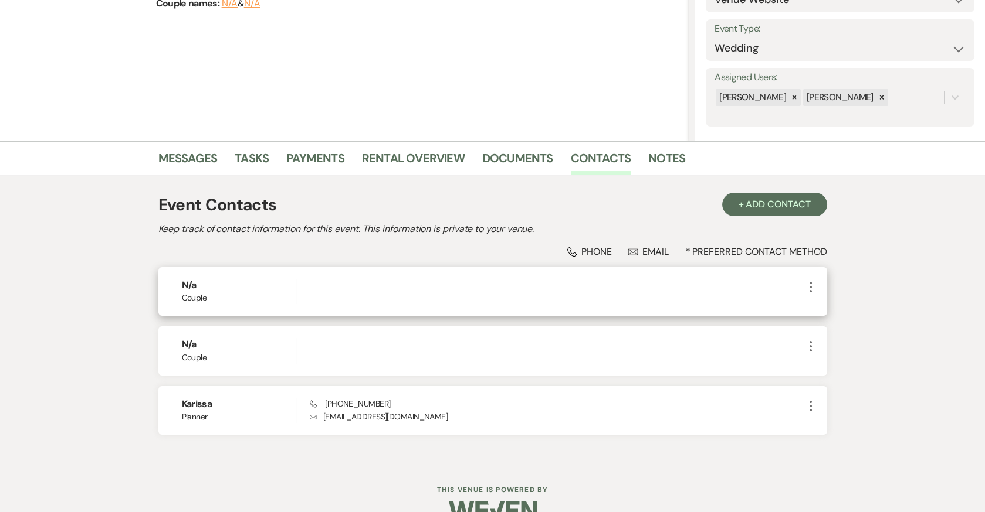
copy p "[EMAIL_ADDRESS][DOMAIN_NAME]"
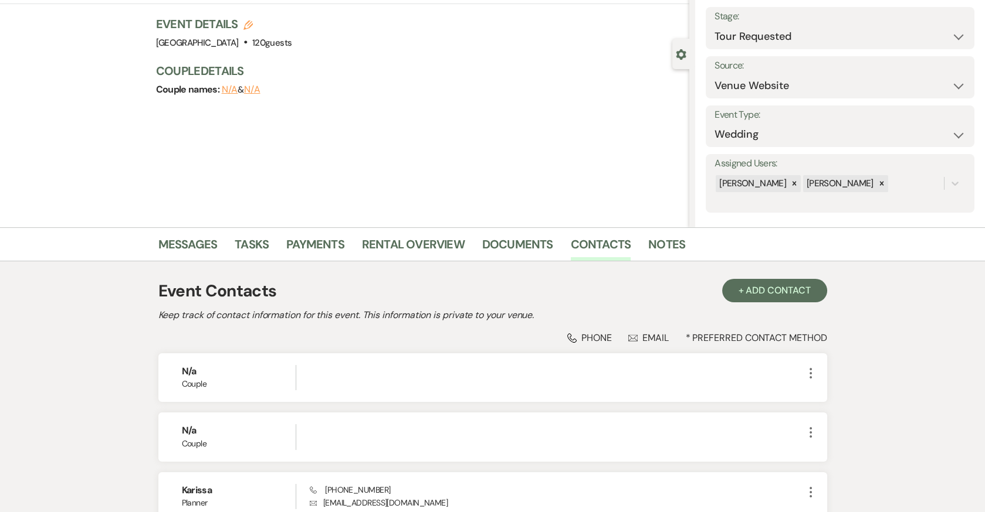
scroll to position [0, 0]
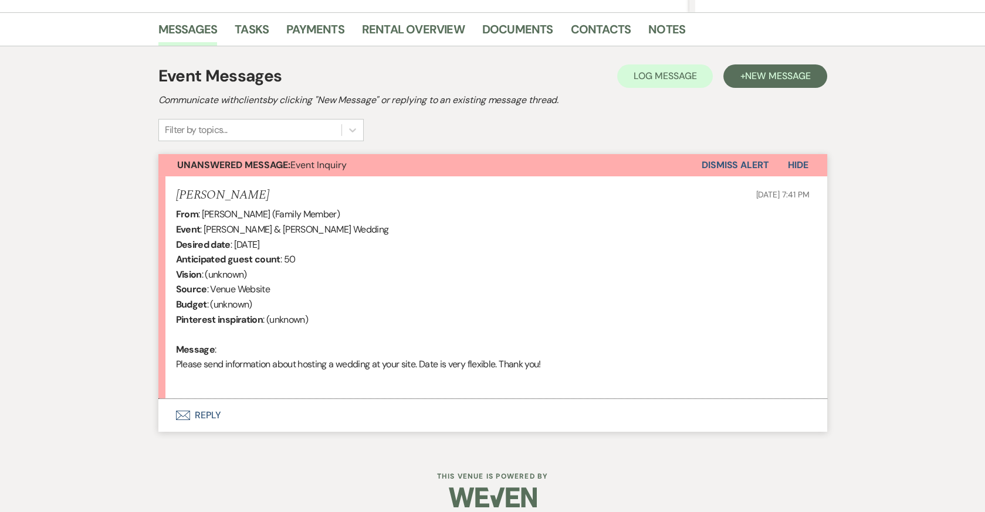
scroll to position [285, 0]
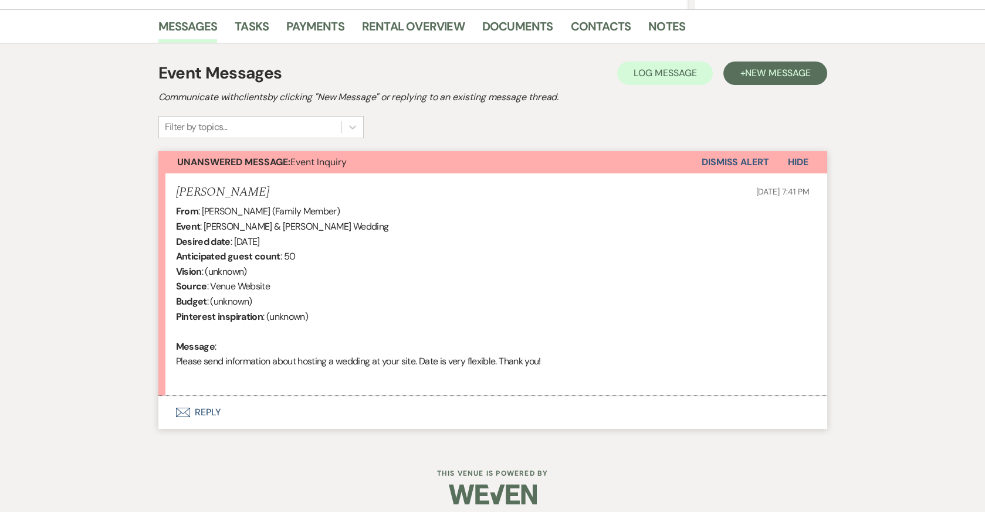
click at [211, 406] on button "Envelope Reply" at bounding box center [492, 412] width 668 height 33
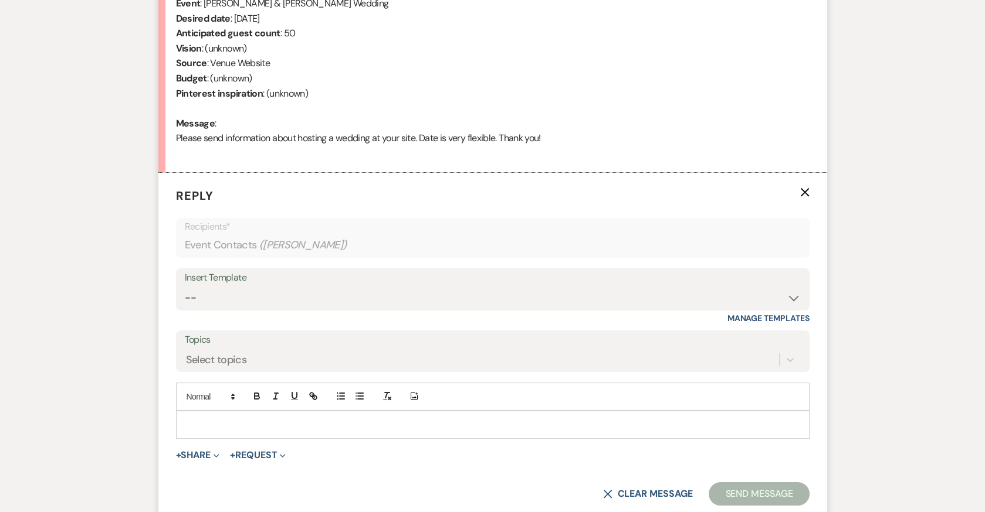
scroll to position [520, 0]
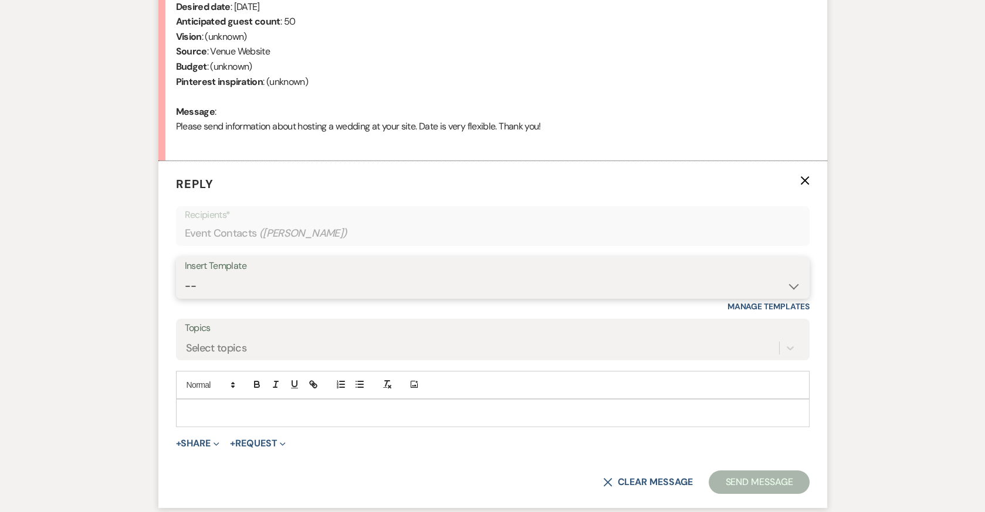
click at [330, 281] on select "-- 2024-25 Follow Up Buy Out Details Menu Tasting Invite Booking Email 2025-Wed…" at bounding box center [493, 286] width 616 height 23
click at [185, 275] on select "-- 2024-25 Follow Up Buy Out Details Menu Tasting Invite Booking Email 2025-Wed…" at bounding box center [493, 286] width 616 height 23
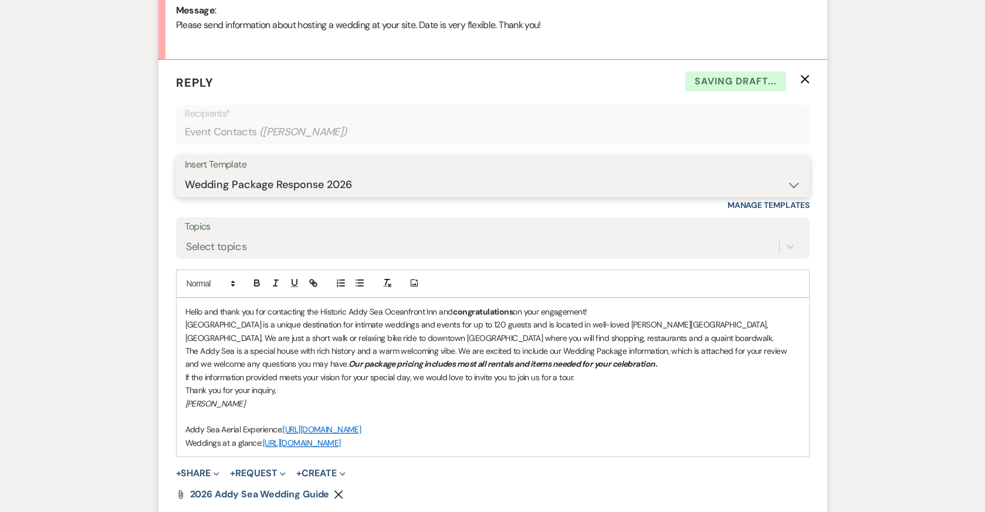
scroll to position [625, 0]
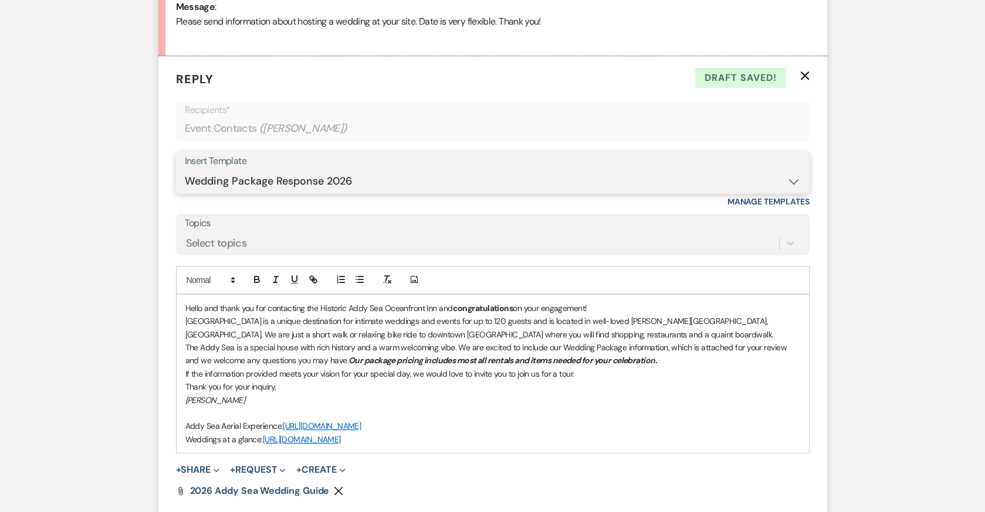
click at [378, 179] on select "-- 2024-25 Follow Up Buy Out Details Menu Tasting Invite Booking Email 2025-Wed…" at bounding box center [493, 181] width 616 height 23
select select "5322"
click at [185, 170] on select "-- 2024-25 Follow Up Buy Out Details Menu Tasting Invite Booking Email 2025-Wed…" at bounding box center [493, 181] width 616 height 23
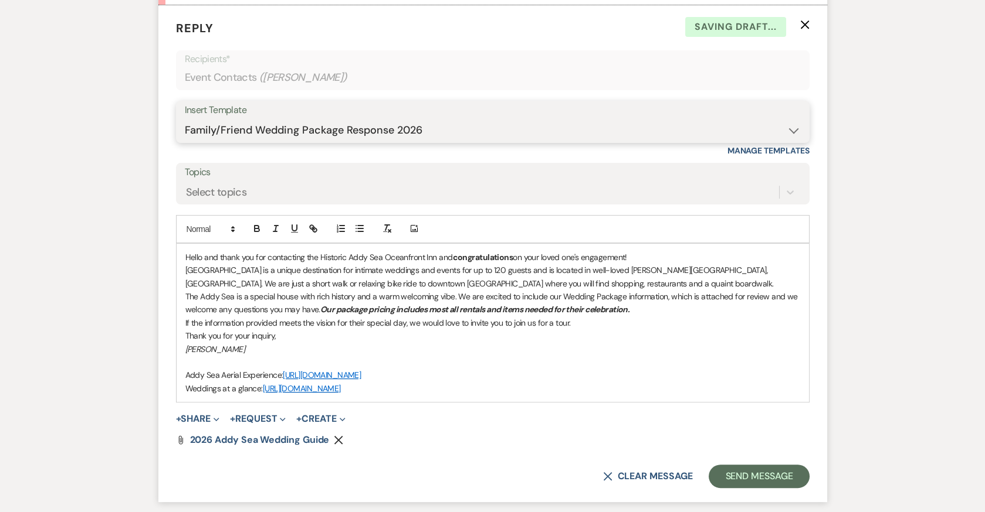
scroll to position [770, 0]
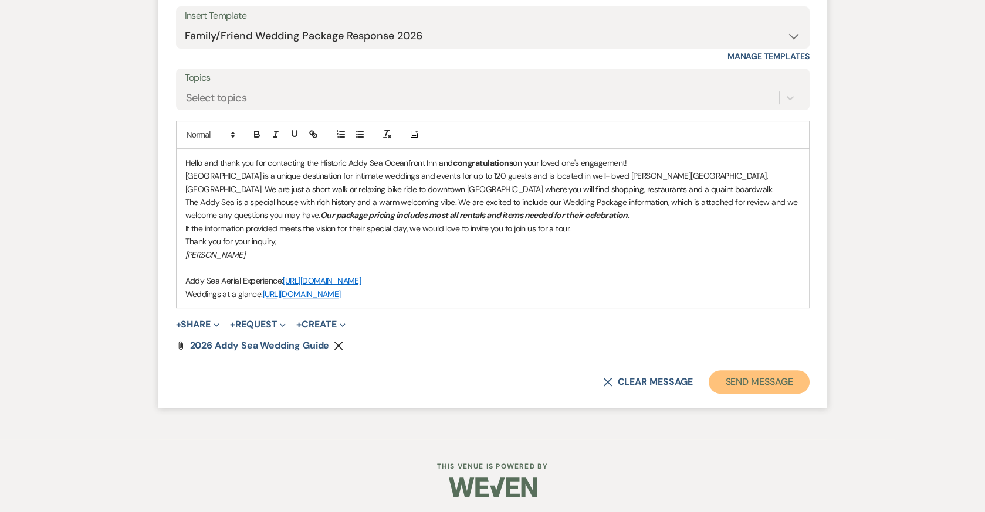
click at [775, 381] on button "Send Message" at bounding box center [758, 382] width 100 height 23
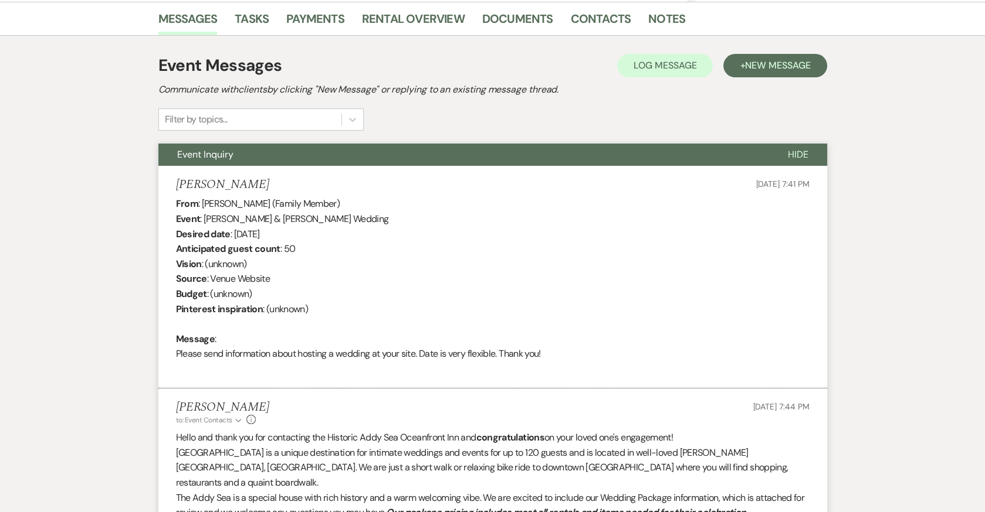
scroll to position [292, 0]
